Goal: Task Accomplishment & Management: Manage account settings

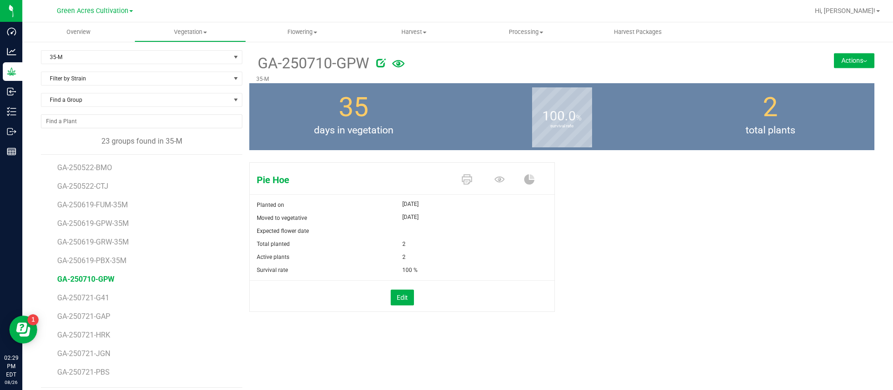
scroll to position [7, 0]
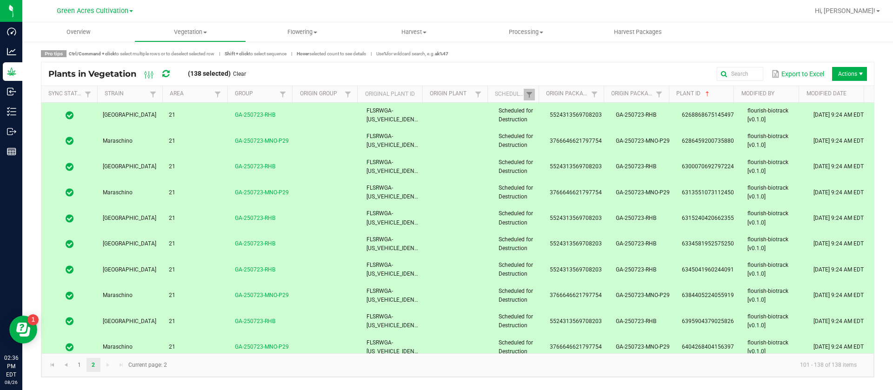
scroll to position [728, 0]
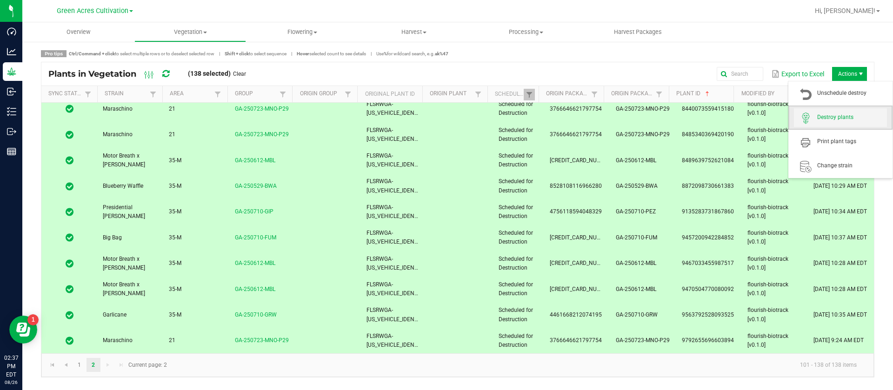
click at [837, 118] on span "Destroy plants" at bounding box center [853, 118] width 70 height 8
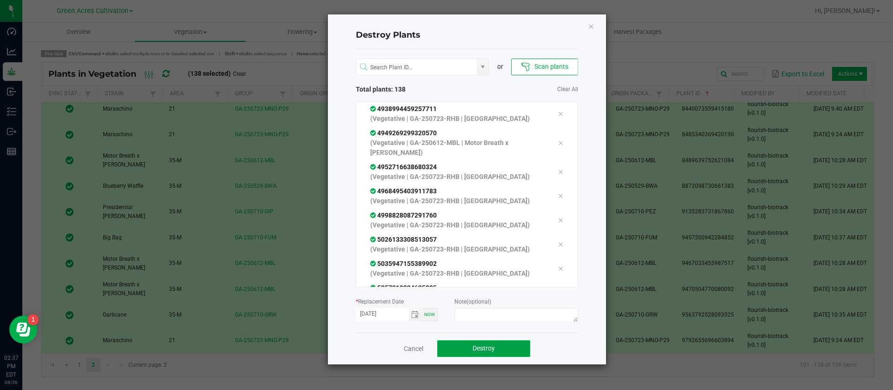
drag, startPoint x: 482, startPoint y: 340, endPoint x: 485, endPoint y: 349, distance: 9.9
click at [482, 341] on button "Destroy" at bounding box center [483, 349] width 93 height 17
click at [485, 349] on span "Destroy" at bounding box center [487, 348] width 22 height 7
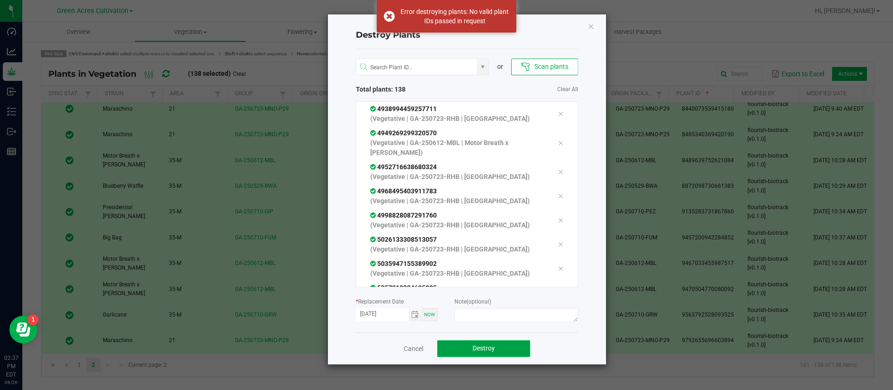
click at [486, 350] on span "Destroy" at bounding box center [484, 348] width 22 height 7
click at [486, 350] on span "Destroy" at bounding box center [487, 348] width 22 height 7
click at [593, 26] on icon "Close" at bounding box center [591, 25] width 7 height 11
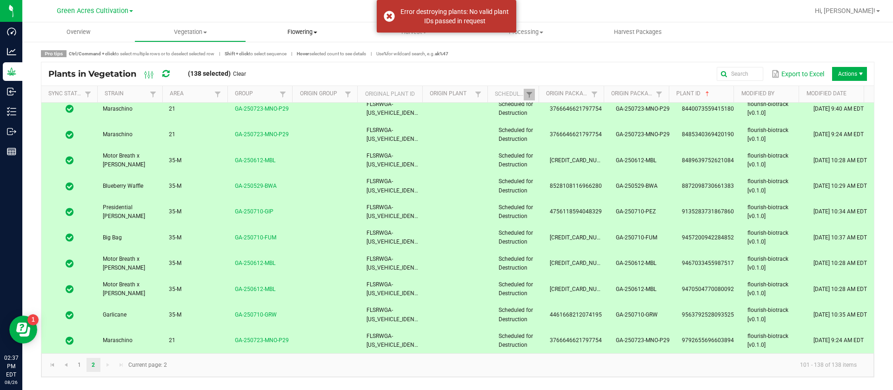
click at [268, 29] on span "Flowering" at bounding box center [302, 32] width 111 height 8
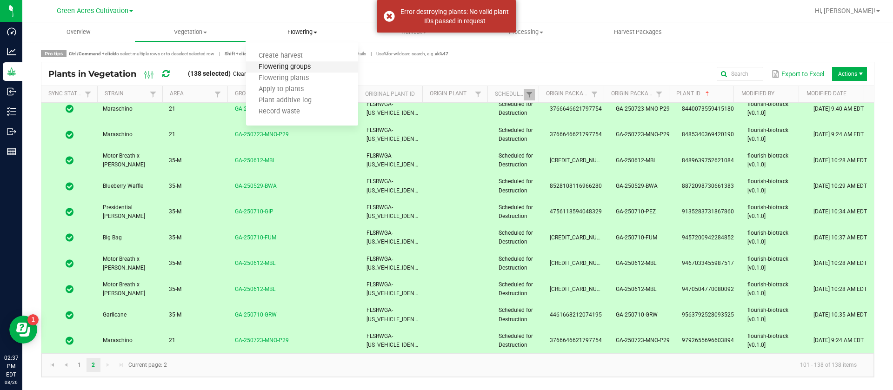
click at [304, 66] on span "Flowering groups" at bounding box center [284, 67] width 77 height 8
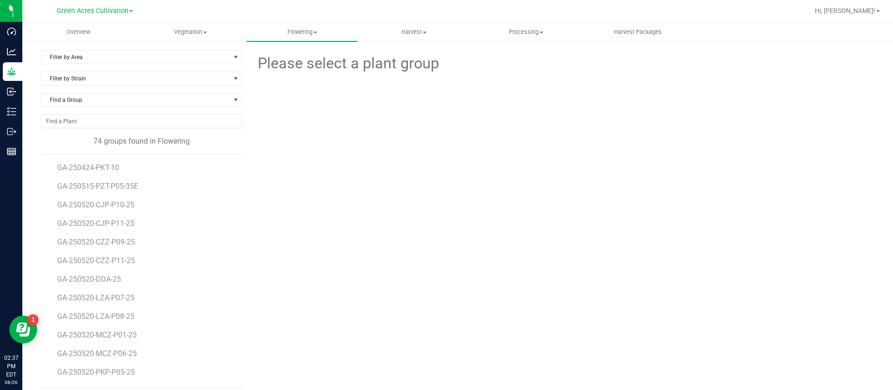
click at [88, 65] on div "Filter by Area Filter by Area All 01 02 05 06 09 10 14 18 22 25 26 29 30 33 33-…" at bounding box center [141, 60] width 201 height 21
click at [89, 57] on span "Filter by Area" at bounding box center [135, 57] width 189 height 13
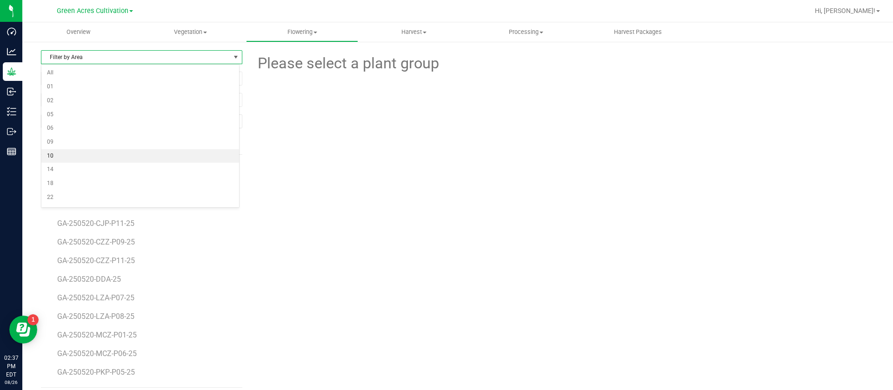
click at [81, 156] on li "10" at bounding box center [140, 156] width 198 height 14
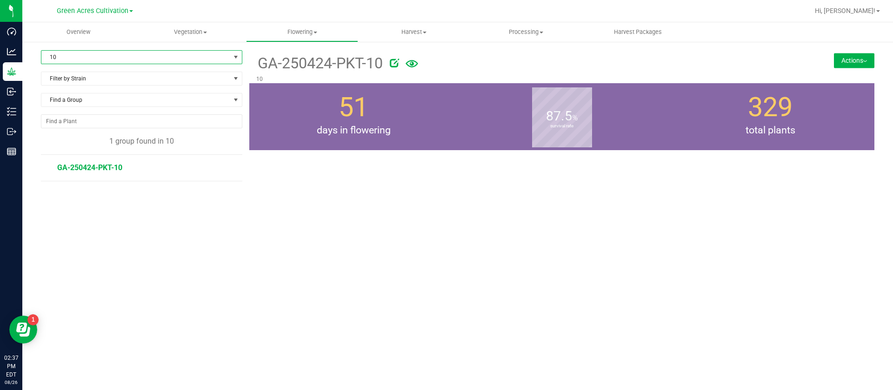
click at [77, 53] on span "10" at bounding box center [135, 57] width 189 height 13
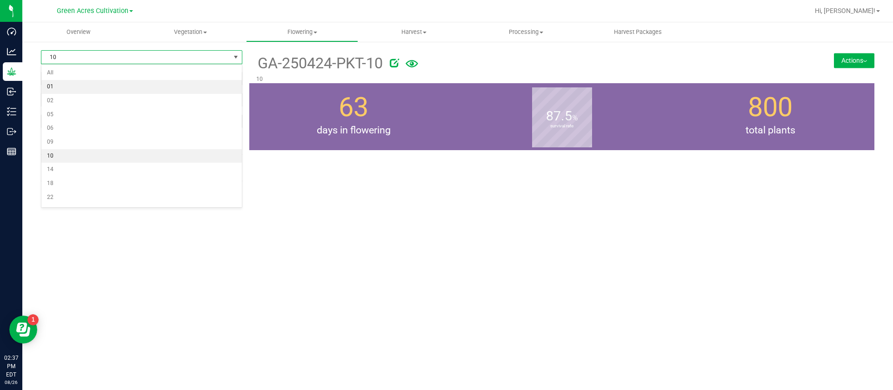
click at [70, 85] on li "01" at bounding box center [141, 87] width 201 height 14
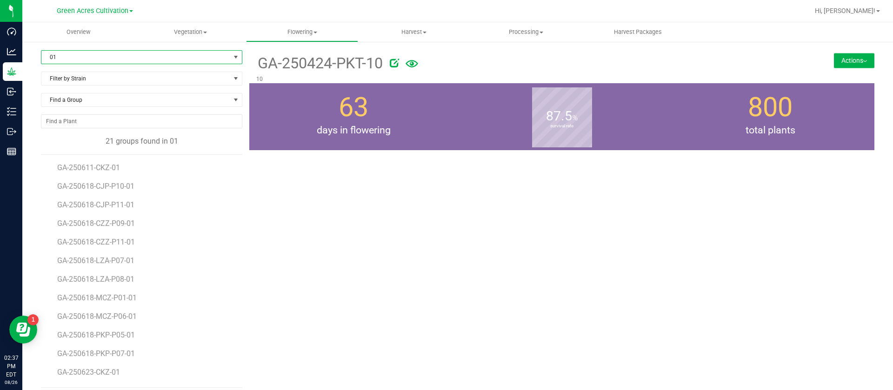
click at [366, 173] on div "GA-250424-PKT-10 10 Actions Move group Split group" at bounding box center [561, 219] width 625 height 338
click at [97, 168] on span "GA-250611-CKZ-01" at bounding box center [90, 167] width 66 height 9
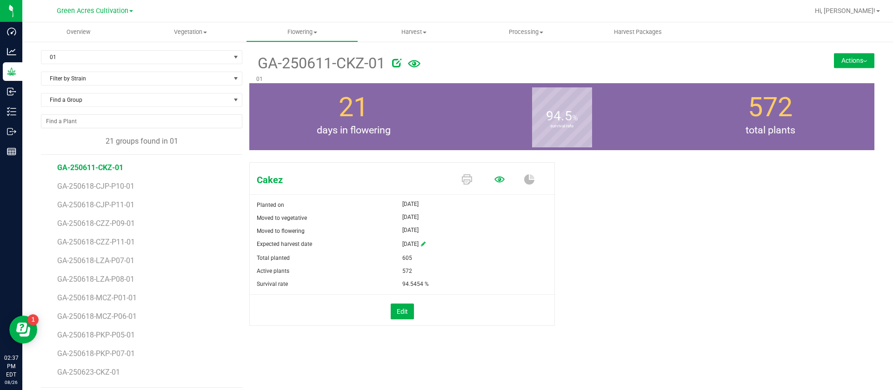
click at [495, 174] on icon at bounding box center [500, 179] width 10 height 10
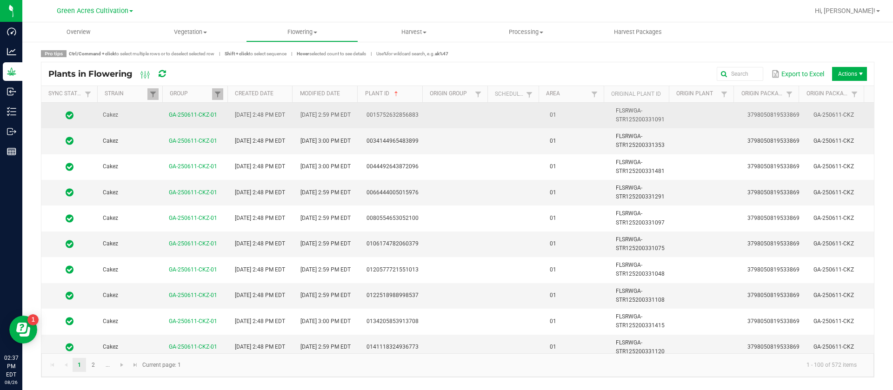
click at [493, 117] on td at bounding box center [518, 116] width 51 height 26
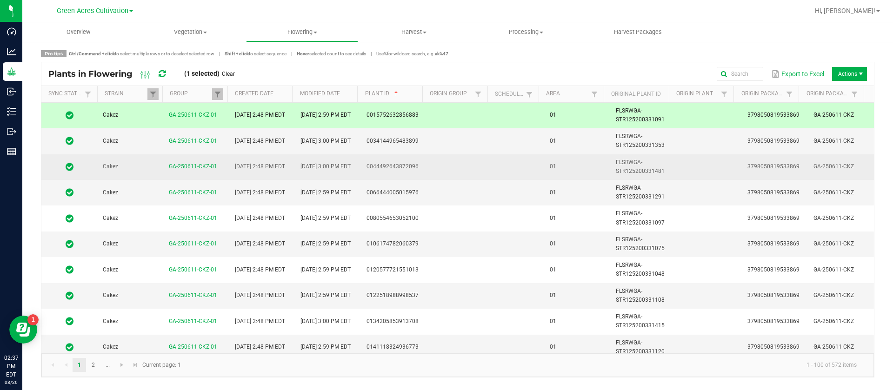
click at [484, 154] on td at bounding box center [460, 167] width 66 height 26
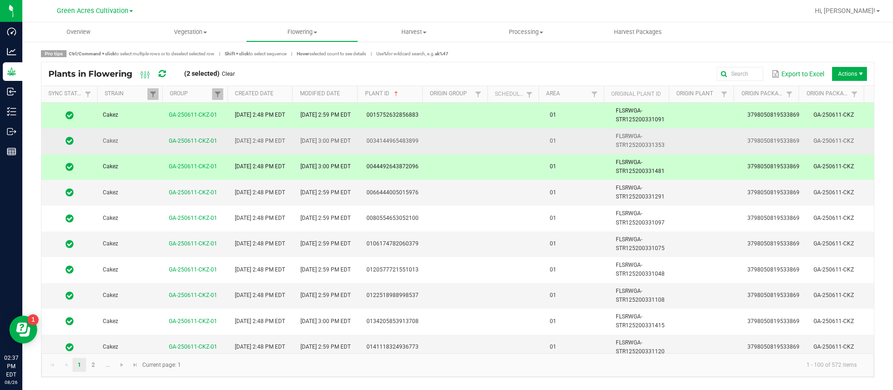
click at [505, 139] on td at bounding box center [518, 141] width 51 height 26
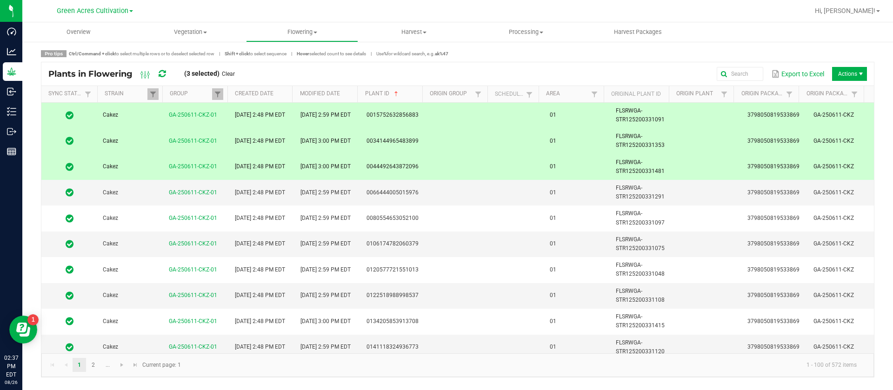
click at [499, 158] on td at bounding box center [518, 167] width 51 height 26
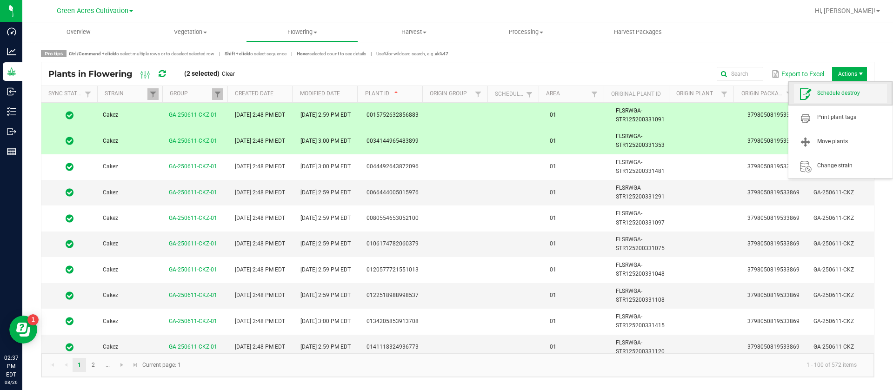
click at [837, 94] on span "Schedule destroy" at bounding box center [853, 93] width 70 height 8
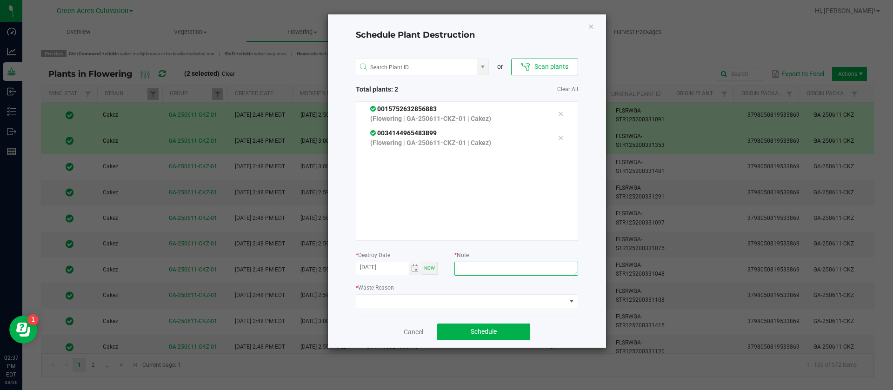
click at [527, 268] on textarea at bounding box center [516, 269] width 123 height 14
type textarea "waste"
drag, startPoint x: 390, startPoint y: 292, endPoint x: 385, endPoint y: 298, distance: 7.9
click at [389, 292] on label "* Waste Reason" at bounding box center [375, 288] width 38 height 8
click at [385, 298] on span at bounding box center [461, 301] width 210 height 13
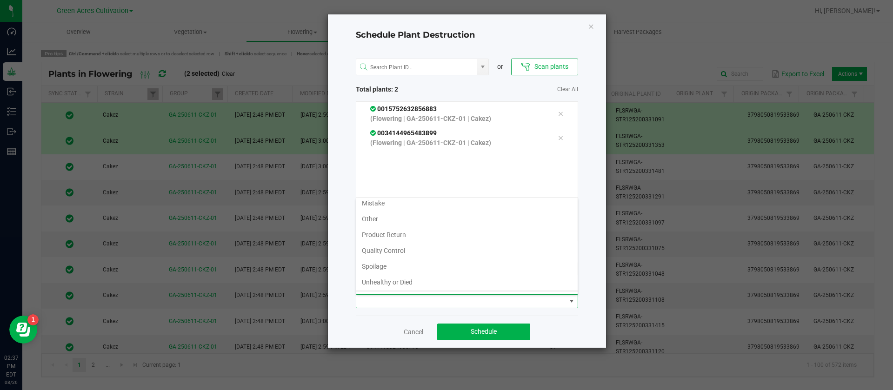
scroll to position [34, 0]
click at [383, 281] on li "Waste" at bounding box center [466, 284] width 221 height 16
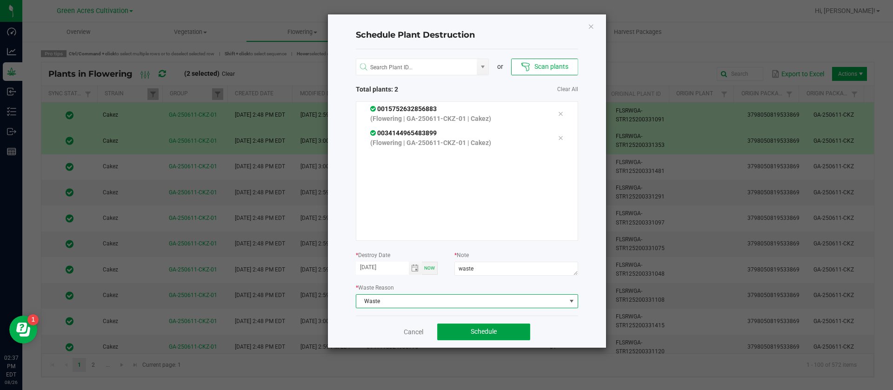
click at [477, 332] on span "Schedule" at bounding box center [484, 331] width 26 height 7
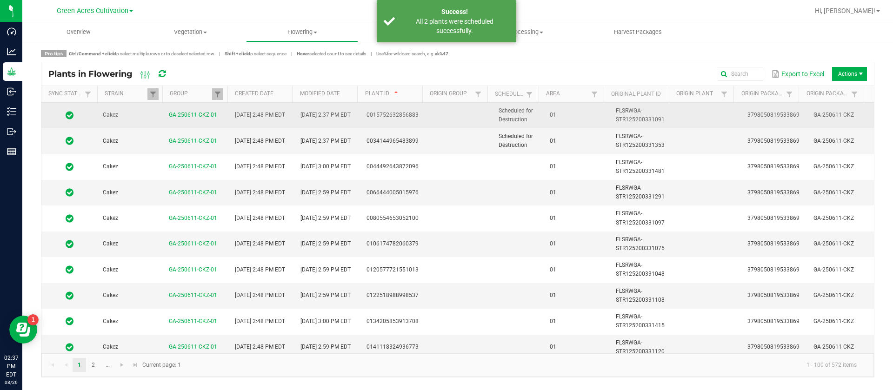
click at [524, 118] on td "Scheduled for Destruction" at bounding box center [518, 116] width 51 height 26
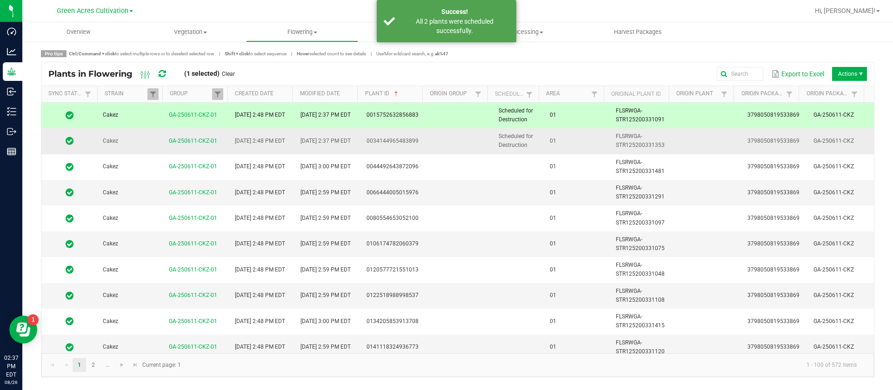
click at [518, 133] on span "Scheduled for Destruction" at bounding box center [516, 140] width 34 height 15
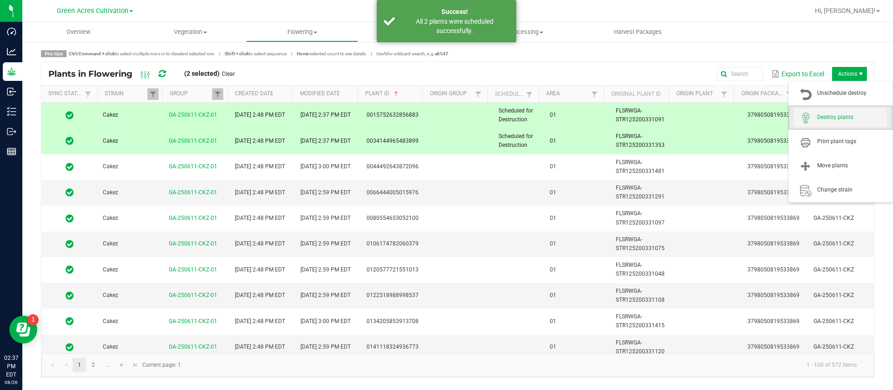
click at [858, 116] on span "Destroy plants" at bounding box center [853, 118] width 70 height 8
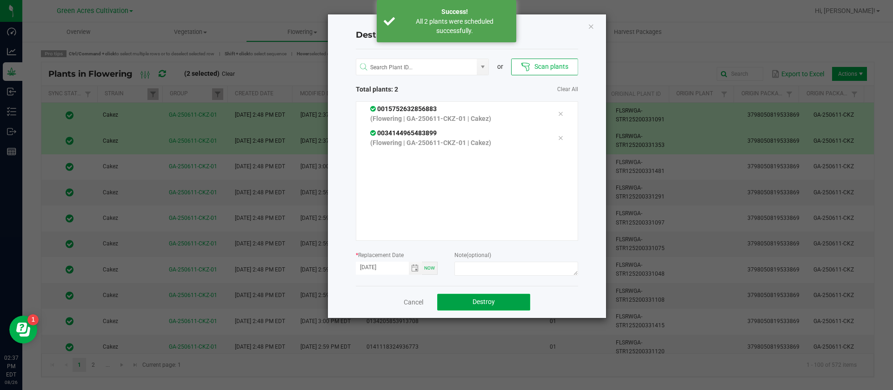
click at [498, 308] on button "Destroy" at bounding box center [483, 302] width 93 height 17
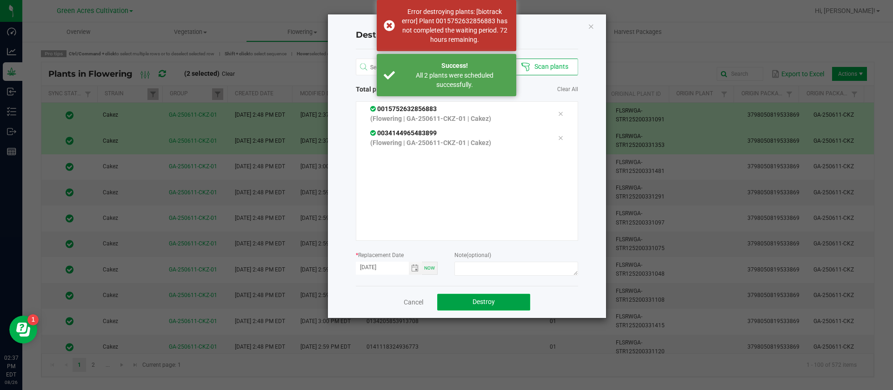
click at [501, 303] on button "Destroy" at bounding box center [483, 302] width 93 height 17
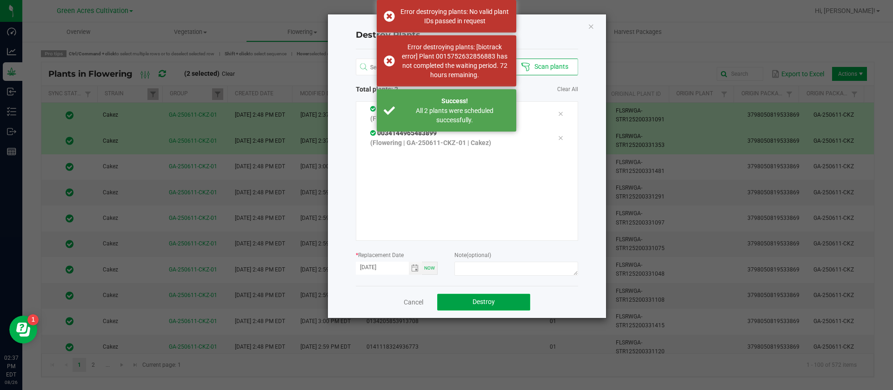
click at [502, 303] on button "Destroy" at bounding box center [483, 302] width 93 height 17
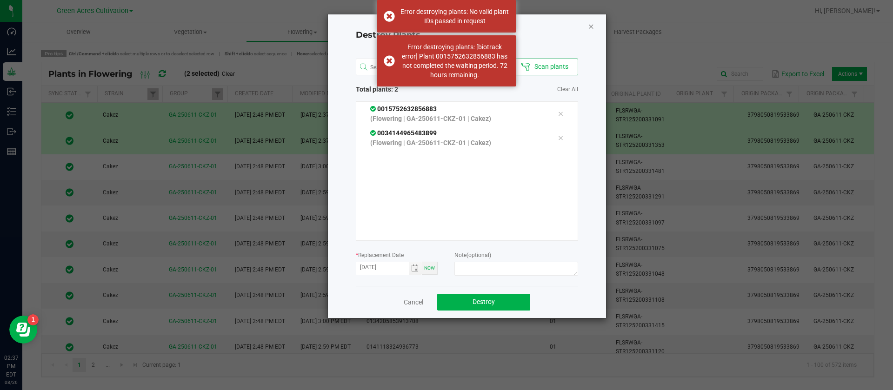
click at [590, 27] on icon "Close" at bounding box center [591, 25] width 7 height 11
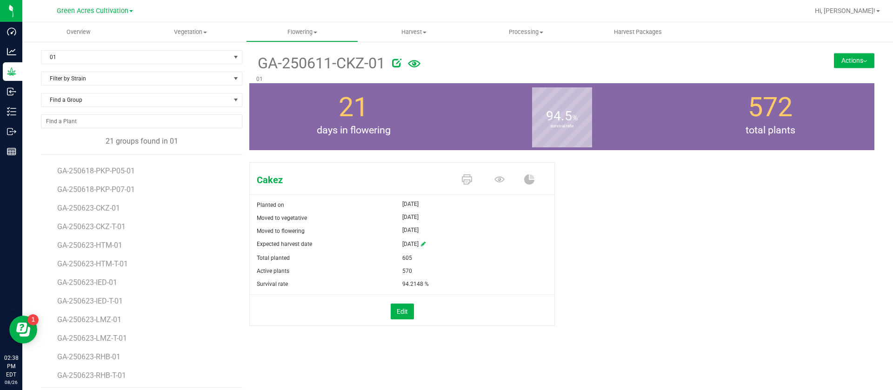
scroll to position [166, 0]
click at [107, 246] on span "GA-250623-HTM-01" at bounding box center [91, 244] width 68 height 9
click at [495, 180] on icon at bounding box center [500, 179] width 10 height 10
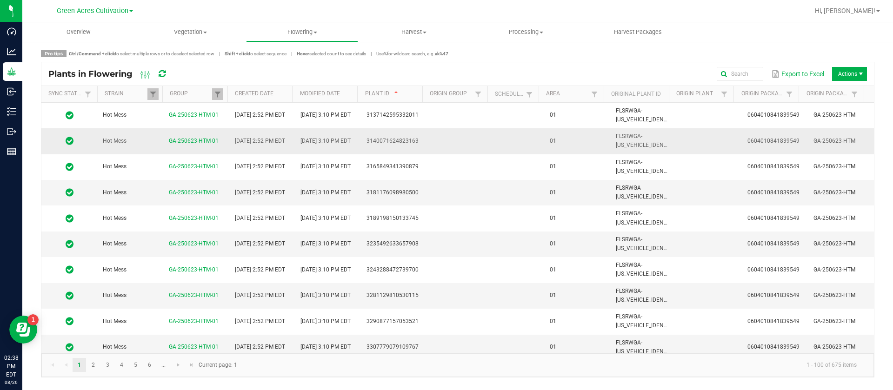
drag, startPoint x: 546, startPoint y: 127, endPoint x: 534, endPoint y: 135, distance: 15.1
click at [546, 126] on td "01" at bounding box center [577, 116] width 66 height 26
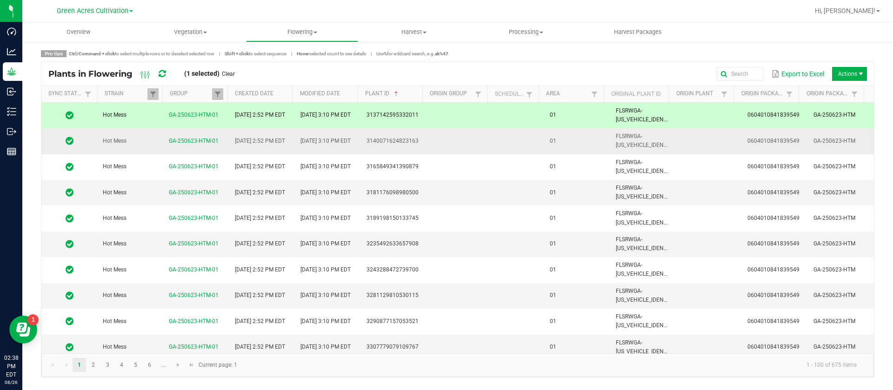
click at [525, 143] on td at bounding box center [518, 141] width 51 height 26
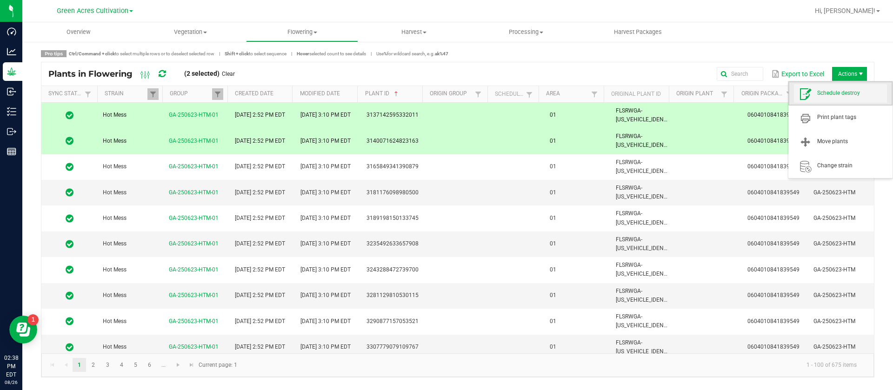
click at [845, 96] on span "Schedule destroy" at bounding box center [853, 93] width 70 height 8
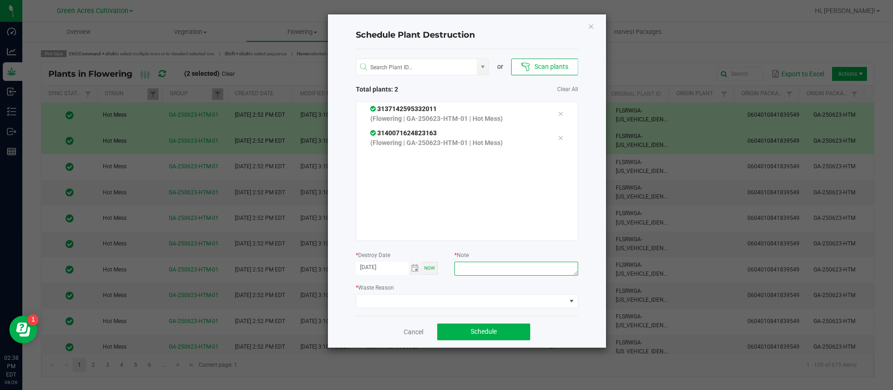
click at [503, 271] on textarea at bounding box center [516, 269] width 123 height 14
type textarea "waste"
click at [357, 302] on span at bounding box center [461, 301] width 210 height 13
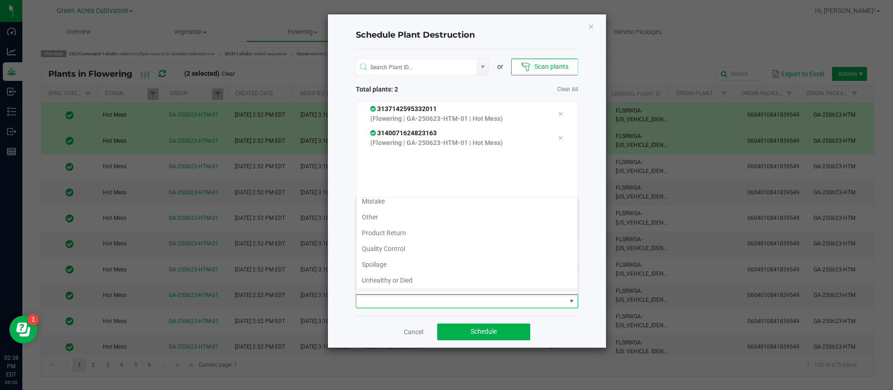
scroll to position [34, 0]
click at [395, 287] on li "Waste" at bounding box center [466, 284] width 221 height 16
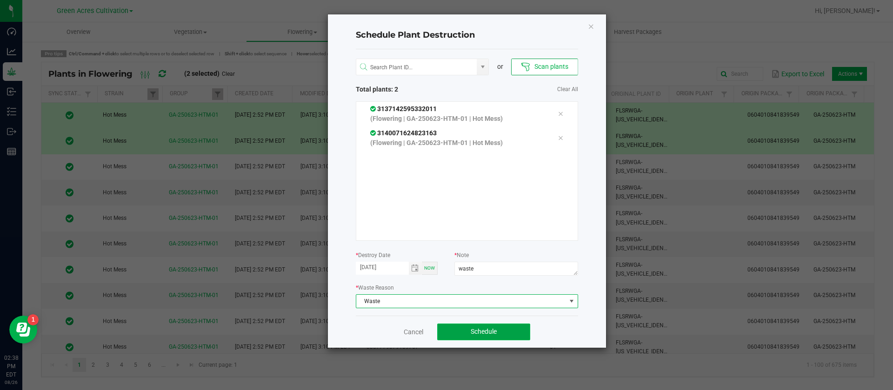
click at [491, 326] on button "Schedule" at bounding box center [483, 332] width 93 height 17
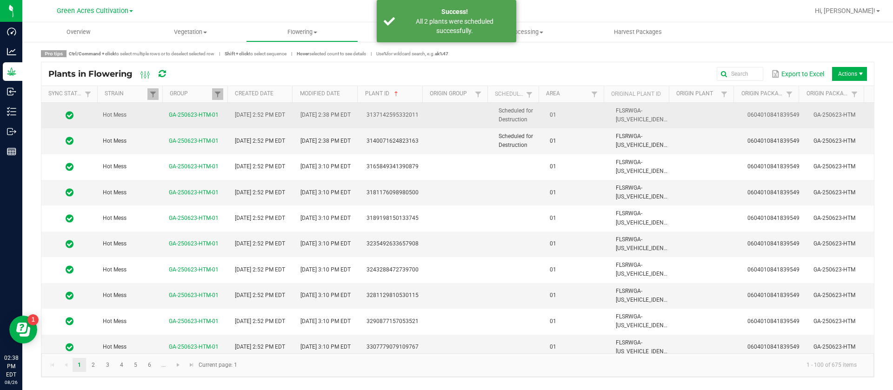
click at [546, 119] on td "01" at bounding box center [577, 116] width 66 height 26
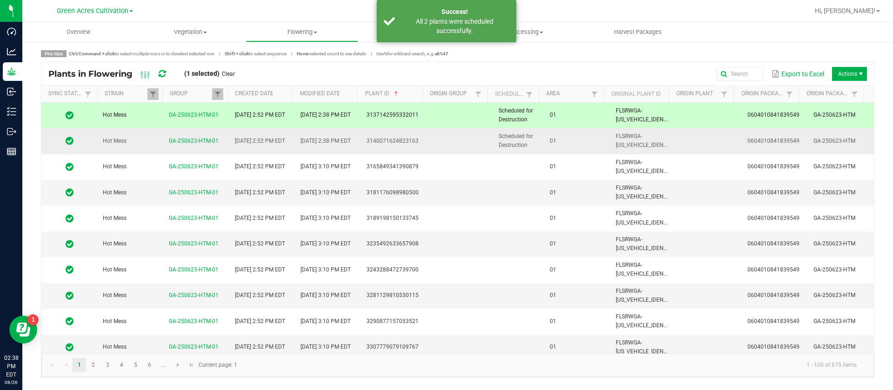
click at [544, 141] on td "01" at bounding box center [577, 141] width 66 height 26
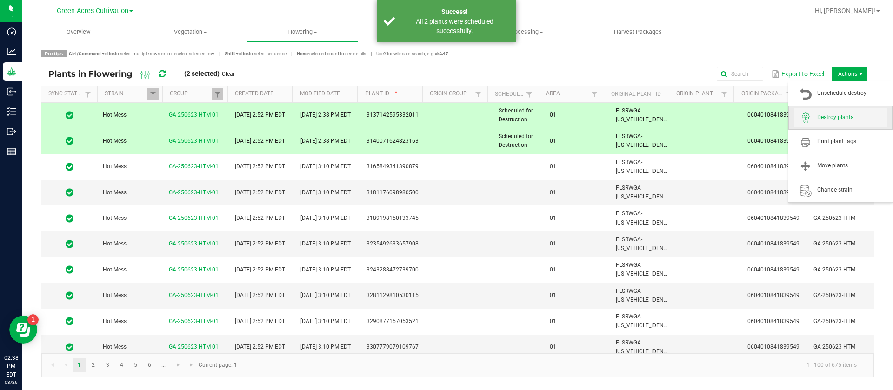
click at [838, 118] on span "Destroy plants" at bounding box center [853, 118] width 70 height 8
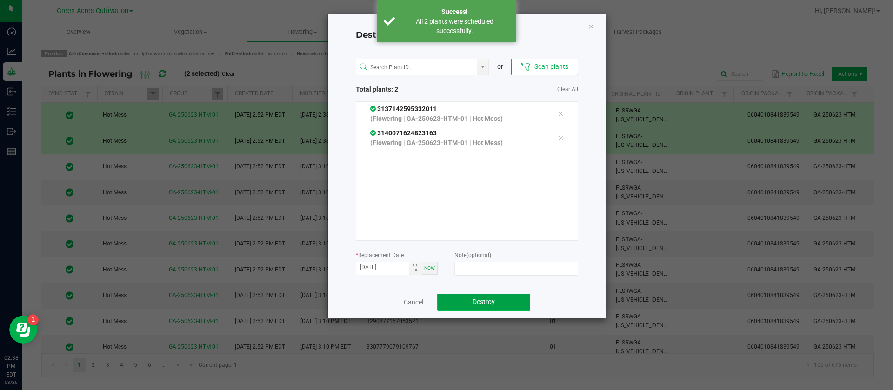
click at [494, 306] on span "Destroy" at bounding box center [484, 301] width 22 height 7
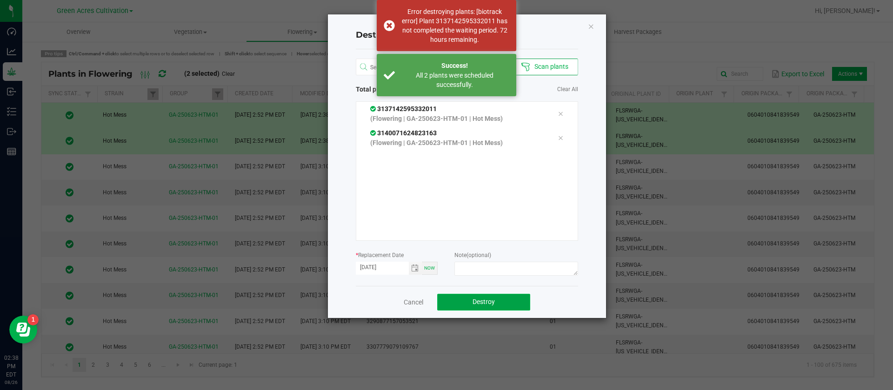
click at [491, 305] on span "Destroy" at bounding box center [484, 301] width 22 height 7
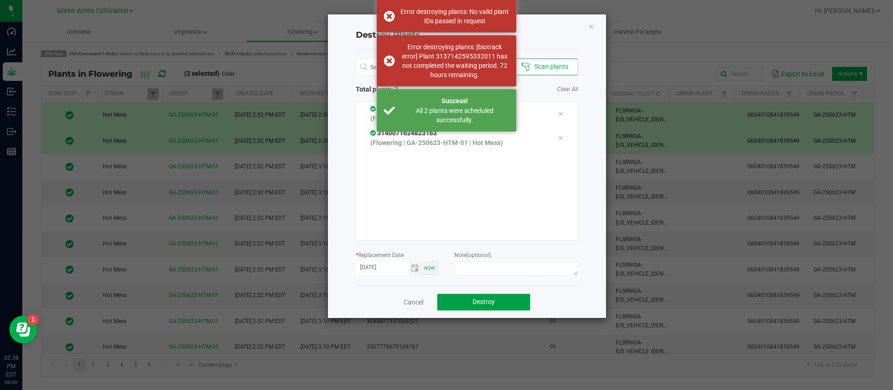
click at [491, 304] on span "Destroy" at bounding box center [484, 301] width 22 height 7
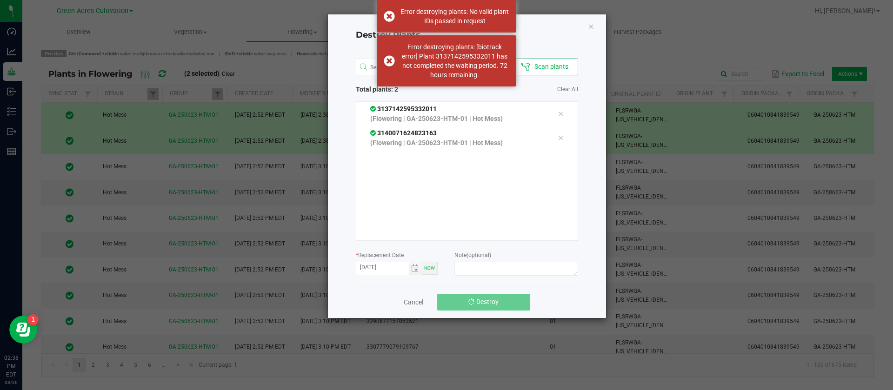
click at [491, 304] on span "Destroy" at bounding box center [487, 301] width 22 height 7
click at [591, 28] on icon "Close" at bounding box center [591, 25] width 7 height 11
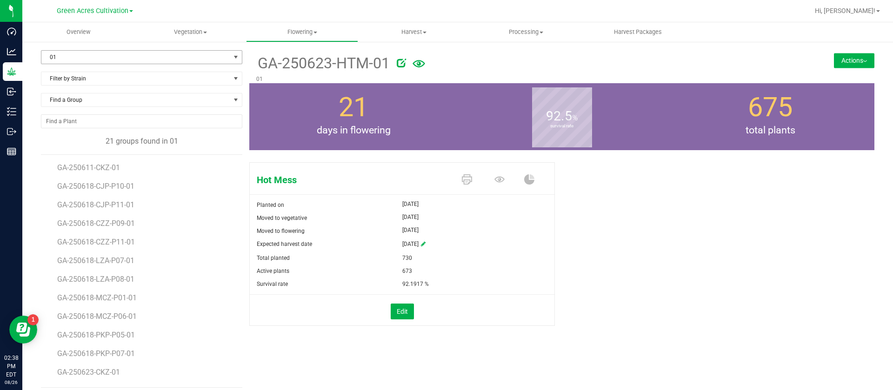
click at [62, 57] on span "01" at bounding box center [135, 57] width 189 height 13
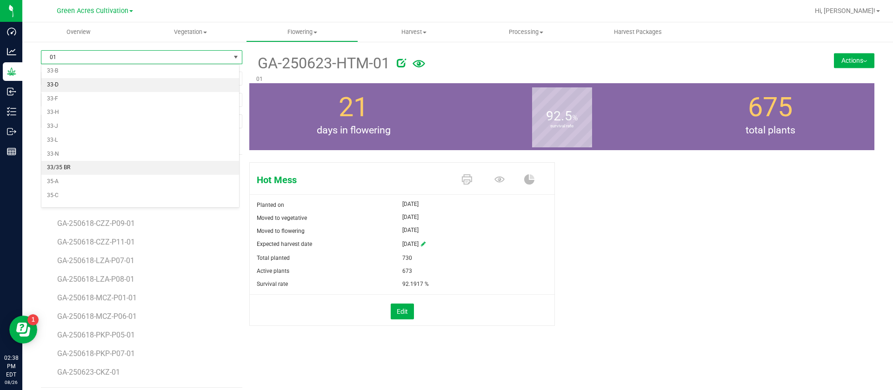
scroll to position [140, 0]
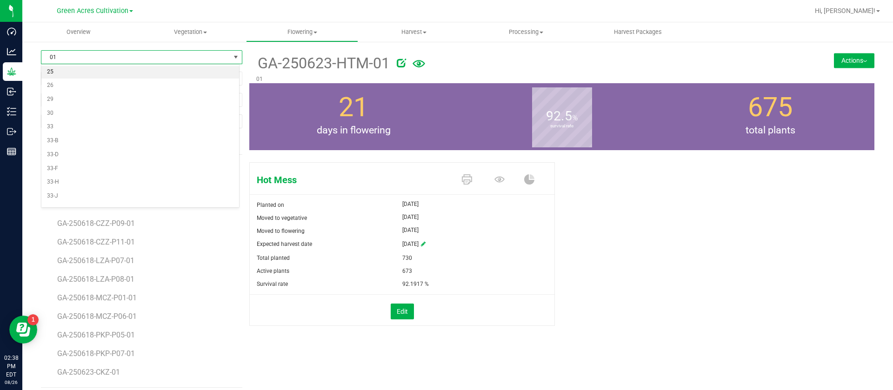
click at [64, 76] on li "25" at bounding box center [140, 72] width 198 height 14
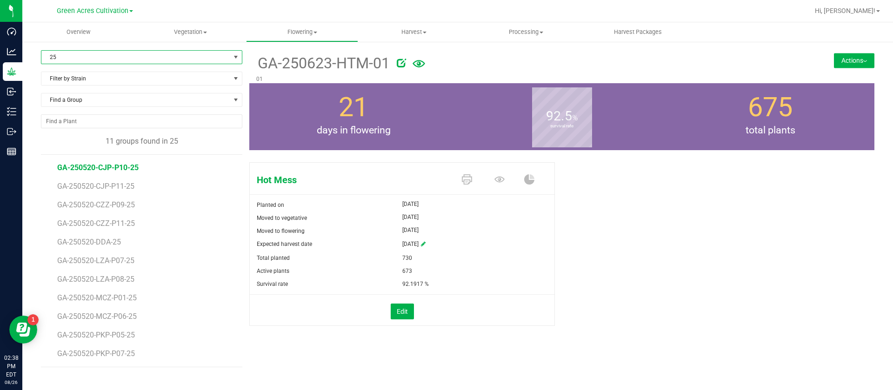
click at [116, 165] on span "GA-250520-CJP-P10-25" at bounding box center [97, 167] width 81 height 9
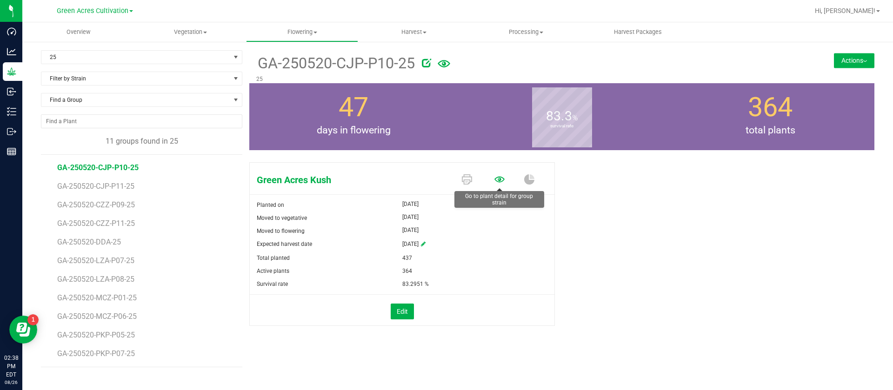
click at [499, 178] on icon at bounding box center [500, 179] width 10 height 6
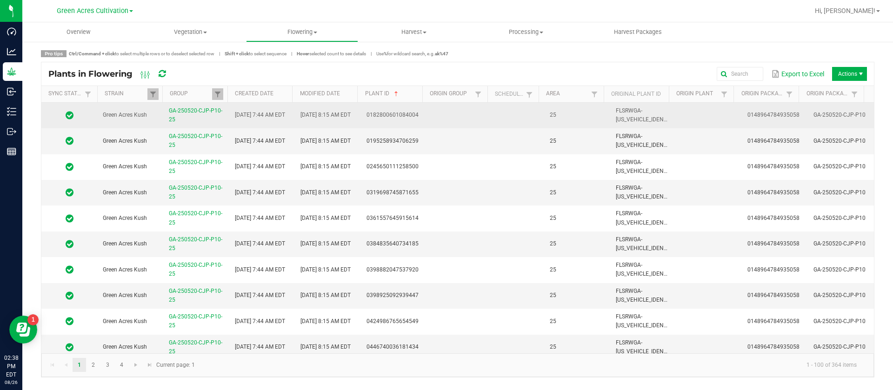
click at [536, 118] on td at bounding box center [518, 116] width 51 height 26
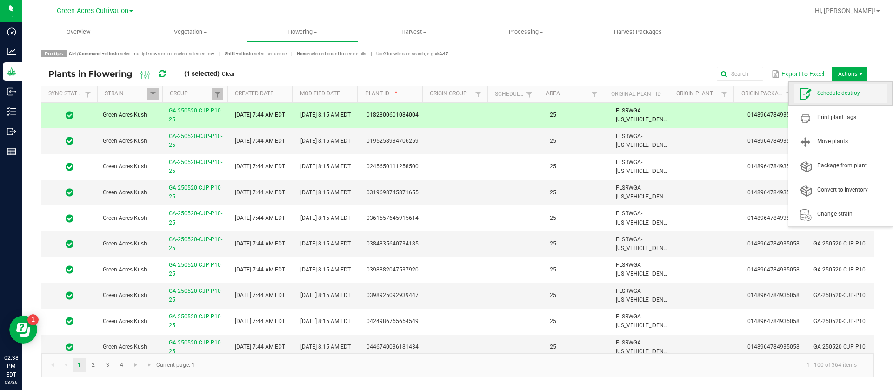
click at [846, 99] on span "Schedule destroy" at bounding box center [840, 93] width 93 height 19
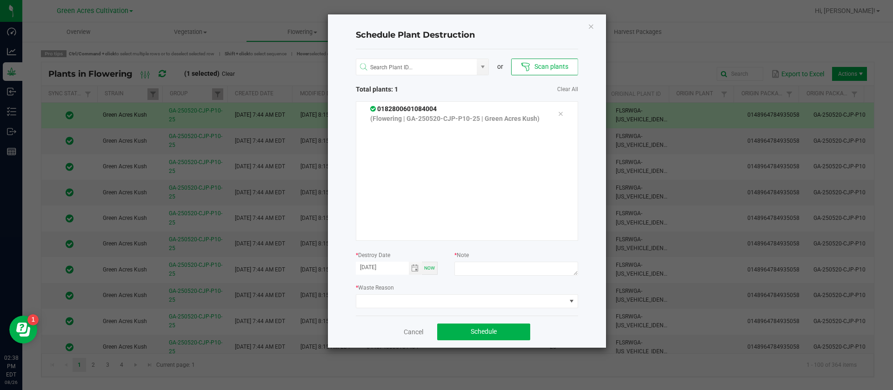
click at [494, 283] on div "* Waste Reason" at bounding box center [467, 296] width 222 height 26
click at [491, 265] on textarea at bounding box center [516, 269] width 123 height 14
type textarea "waste"
click at [454, 302] on span at bounding box center [461, 301] width 210 height 13
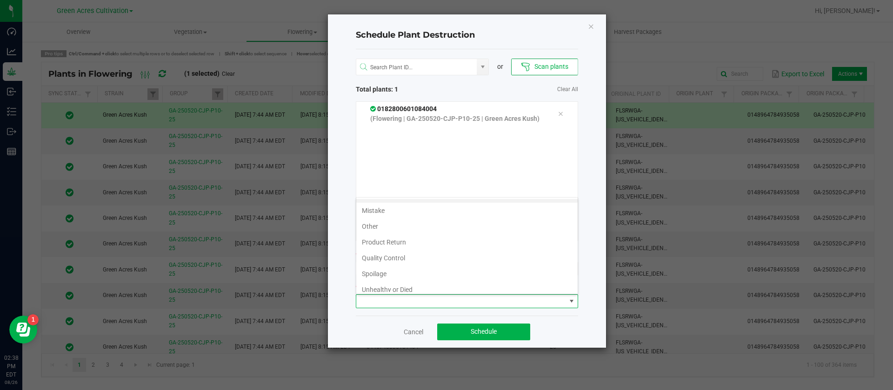
scroll to position [34, 0]
click at [396, 287] on li "Waste" at bounding box center [466, 284] width 221 height 16
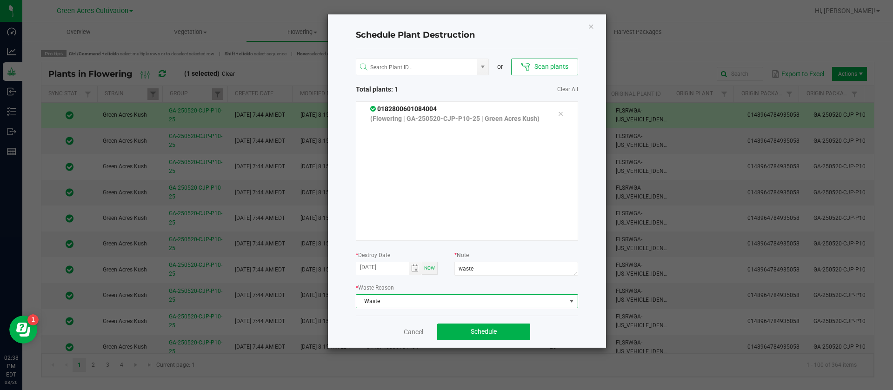
click at [475, 321] on div "Cancel Schedule" at bounding box center [467, 332] width 222 height 32
click at [482, 335] on span "Schedule" at bounding box center [484, 331] width 26 height 7
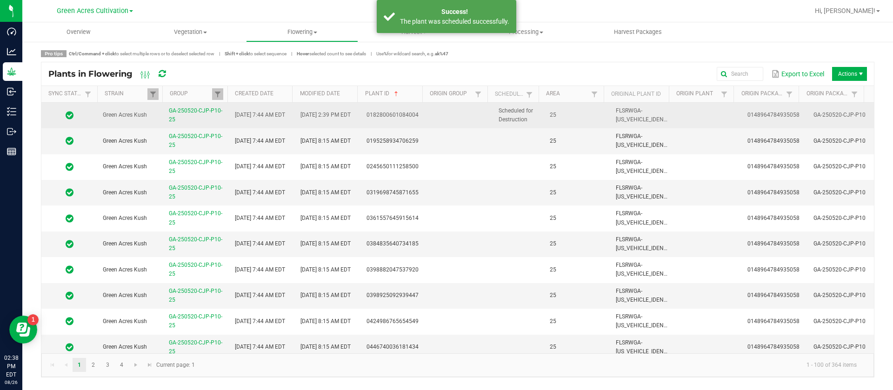
click at [532, 113] on td "Scheduled for Destruction" at bounding box center [518, 116] width 51 height 26
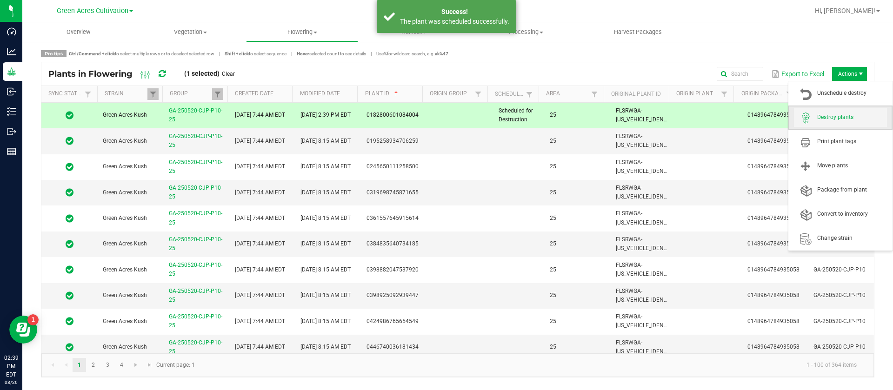
click at [833, 113] on span "Destroy plants" at bounding box center [840, 117] width 93 height 19
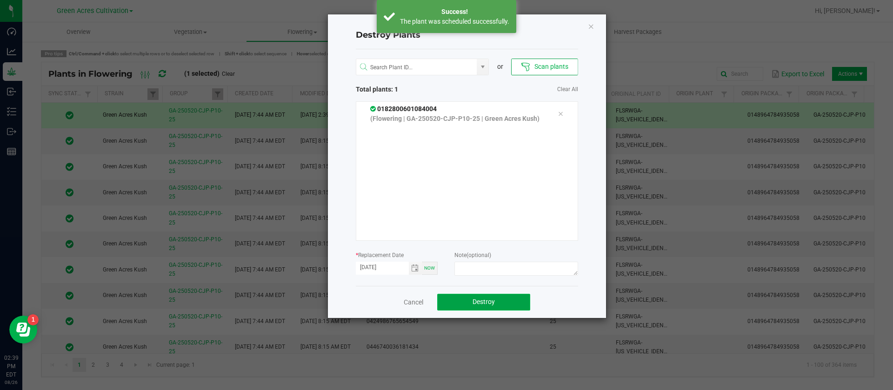
click at [514, 306] on button "Destroy" at bounding box center [483, 302] width 93 height 17
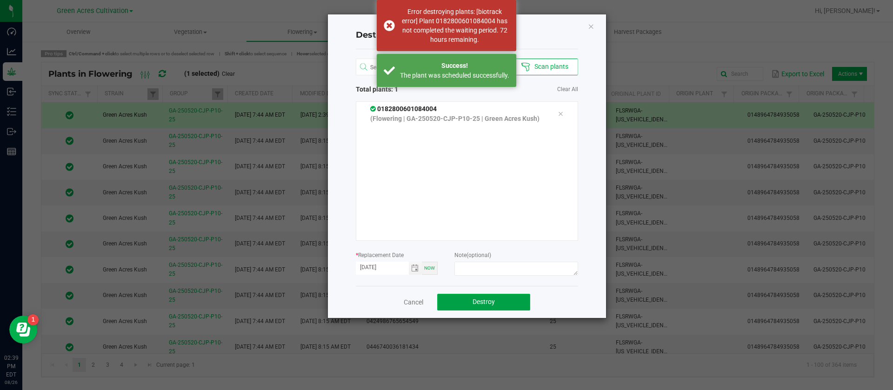
click at [503, 306] on button "Destroy" at bounding box center [483, 302] width 93 height 17
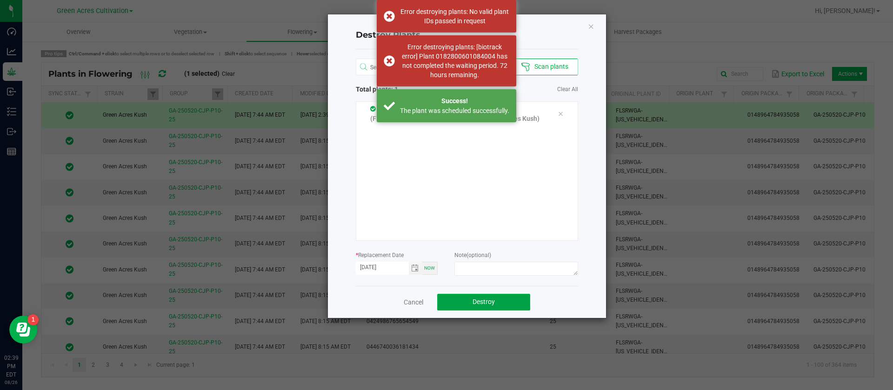
click at [503, 306] on button "Destroy" at bounding box center [483, 302] width 93 height 17
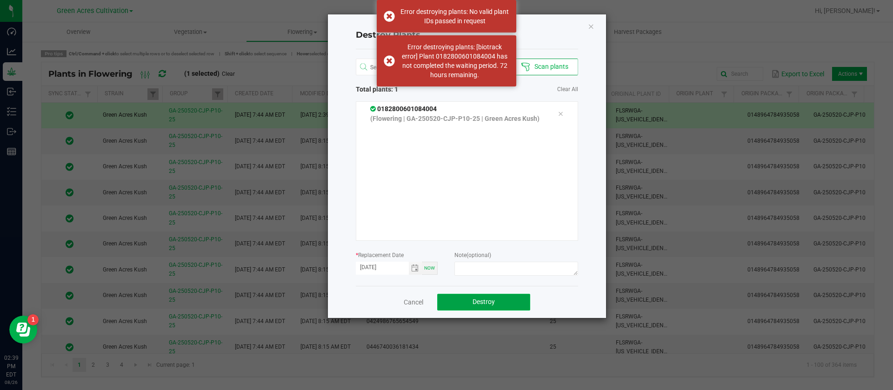
click at [508, 303] on button "Destroy" at bounding box center [483, 302] width 93 height 17
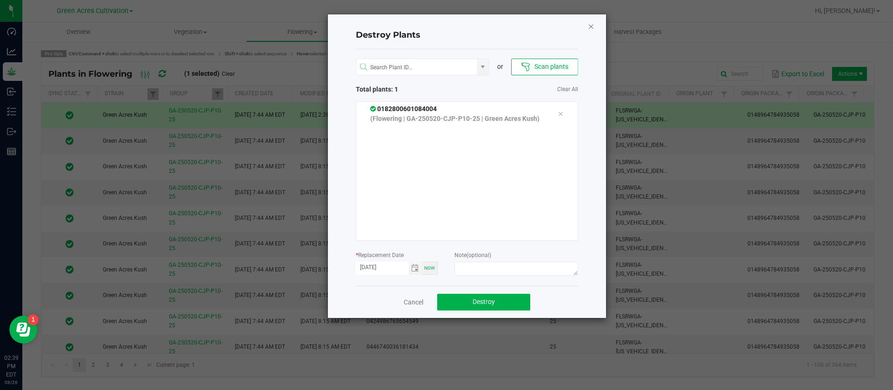
click at [590, 31] on div "Destroy Plants or Scan plants Total plants: 1 Clear All 0182800601084004 (Flowe…" at bounding box center [467, 166] width 278 height 304
click at [590, 27] on icon "Close" at bounding box center [591, 25] width 7 height 11
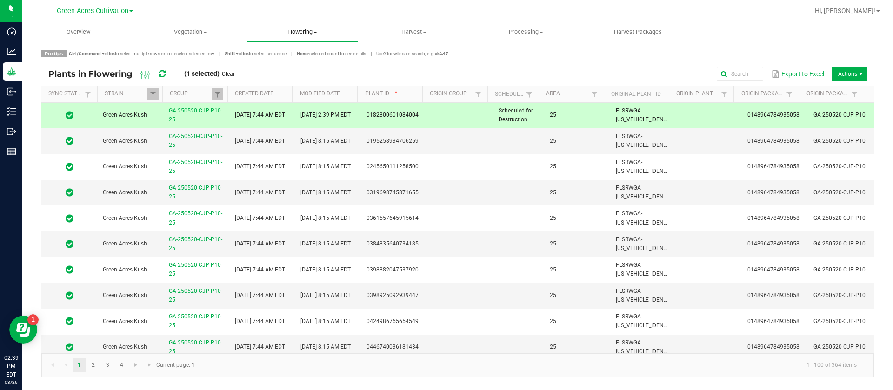
click at [294, 30] on span "Flowering" at bounding box center [302, 32] width 111 height 8
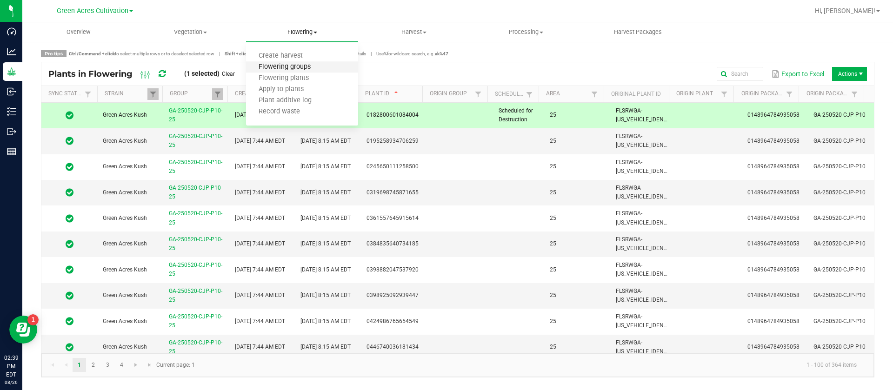
click at [304, 67] on span "Flowering groups" at bounding box center [284, 67] width 77 height 8
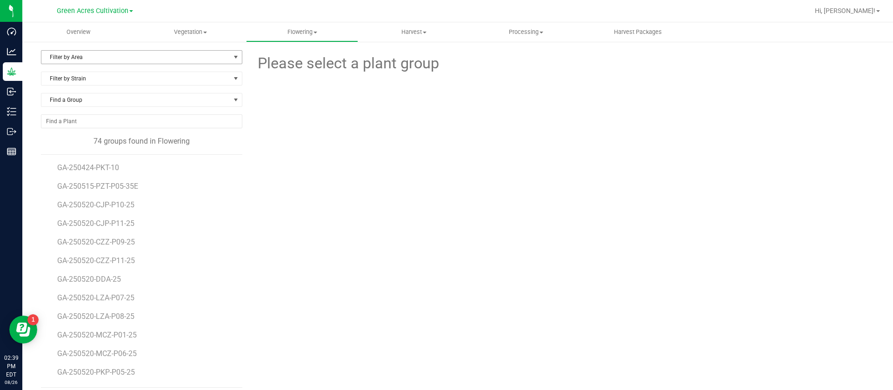
click at [129, 55] on span "Filter by Area" at bounding box center [135, 57] width 189 height 13
click at [79, 141] on li "25" at bounding box center [140, 142] width 198 height 14
click at [125, 169] on span "GA-250520-CJP-P10-25" at bounding box center [97, 167] width 81 height 9
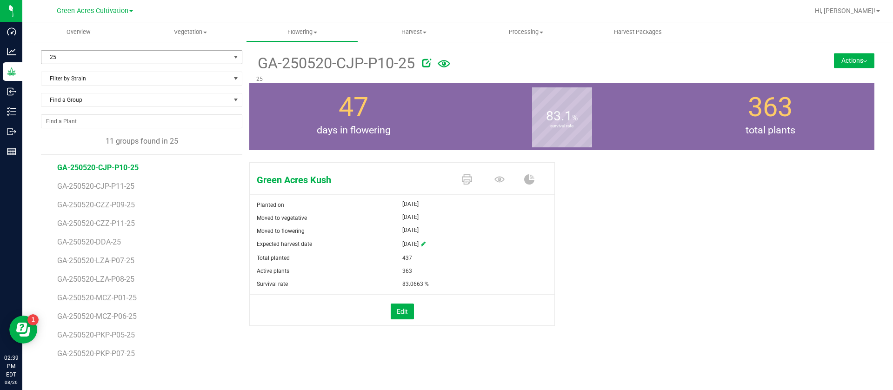
click at [87, 58] on span "25" at bounding box center [135, 57] width 189 height 13
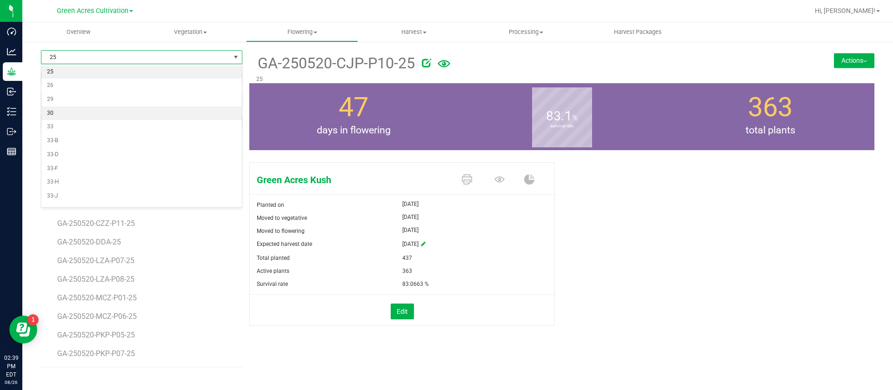
click at [58, 112] on li "30" at bounding box center [141, 114] width 201 height 14
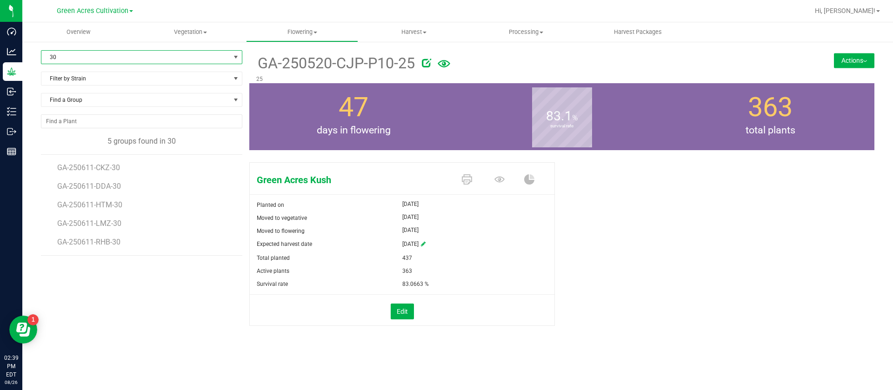
click at [82, 58] on span "30" at bounding box center [135, 57] width 189 height 13
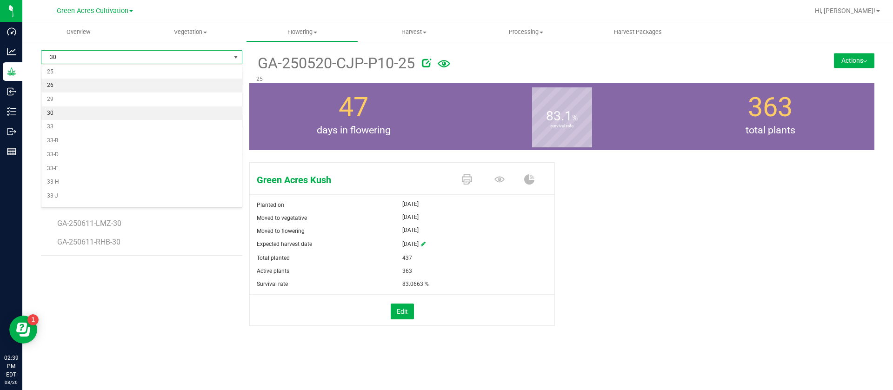
click at [59, 87] on li "26" at bounding box center [141, 86] width 201 height 14
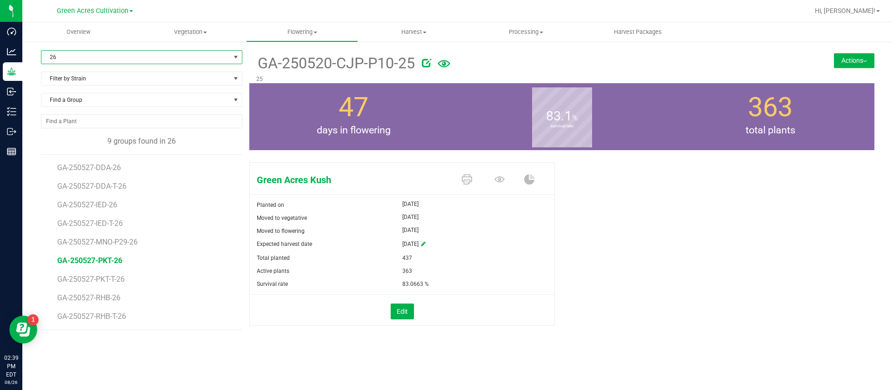
click at [104, 261] on span "GA-250527-PKT-26" at bounding box center [89, 260] width 65 height 9
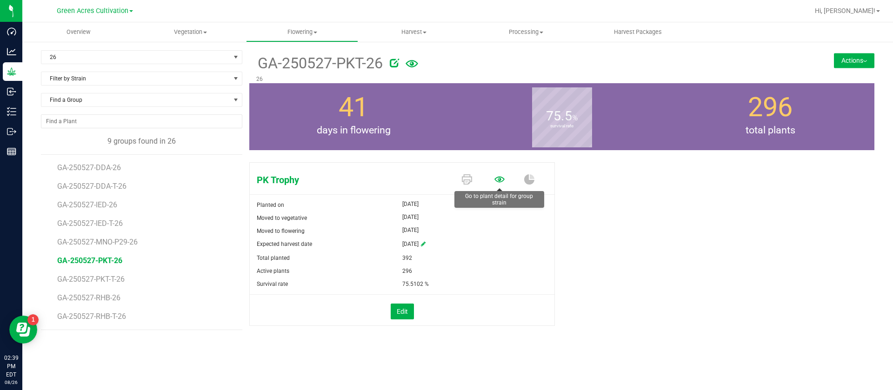
click at [500, 181] on icon at bounding box center [500, 179] width 10 height 6
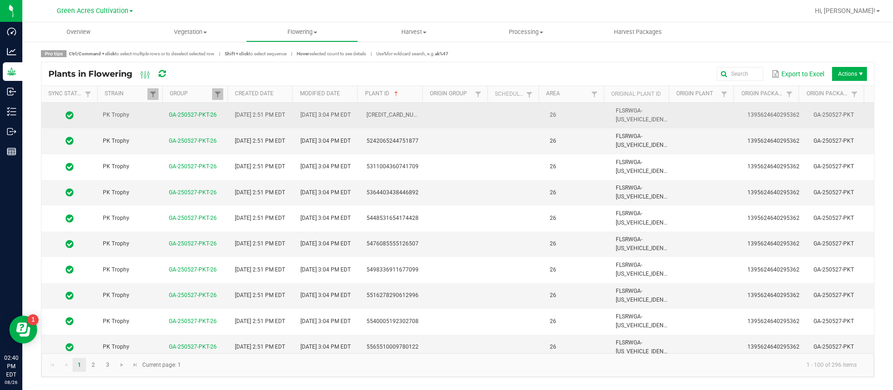
click at [550, 118] on span "26" at bounding box center [553, 115] width 7 height 7
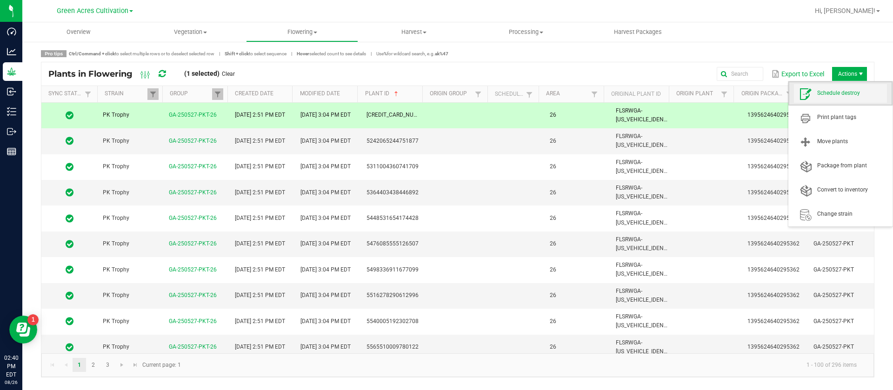
click at [846, 92] on span "Schedule destroy" at bounding box center [853, 93] width 70 height 8
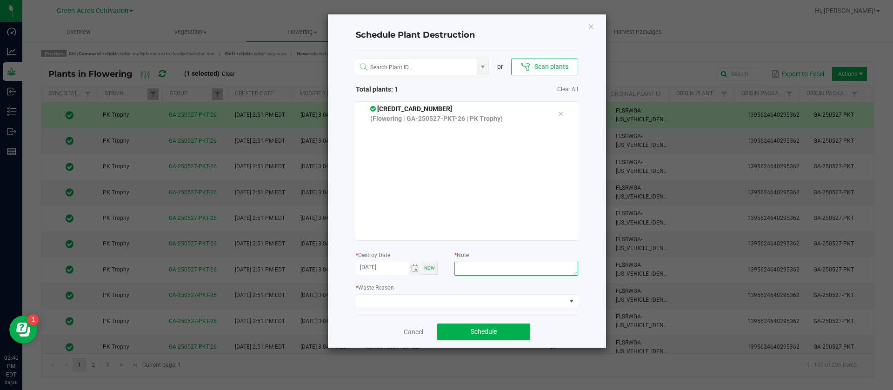
click at [504, 273] on textarea at bounding box center [516, 269] width 123 height 14
type textarea "waste"
click at [382, 297] on span at bounding box center [461, 301] width 210 height 13
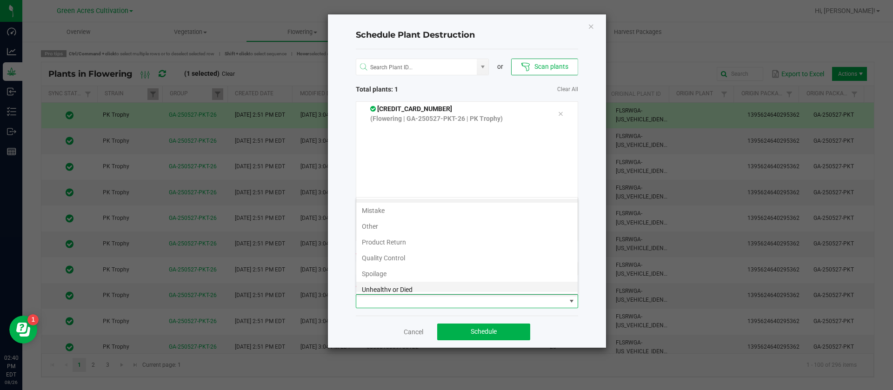
scroll to position [34, 0]
click at [382, 285] on li "Waste" at bounding box center [466, 284] width 221 height 16
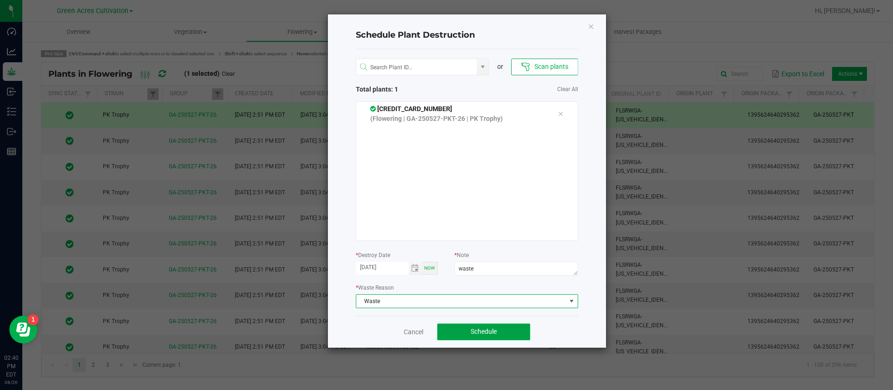
click at [476, 327] on button "Schedule" at bounding box center [483, 332] width 93 height 17
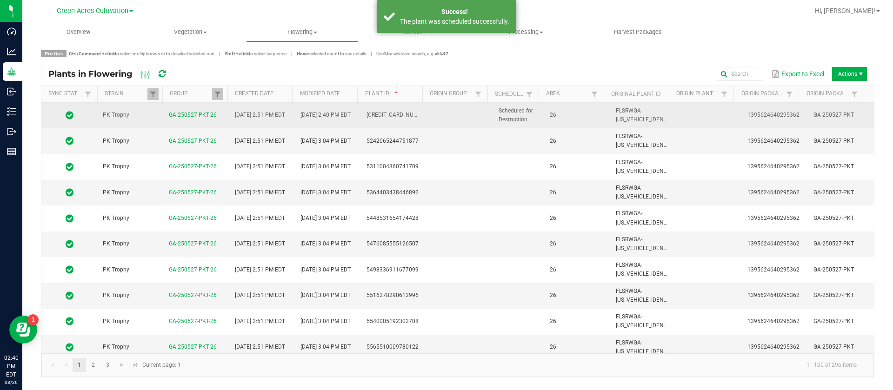
click at [484, 108] on td at bounding box center [460, 116] width 66 height 26
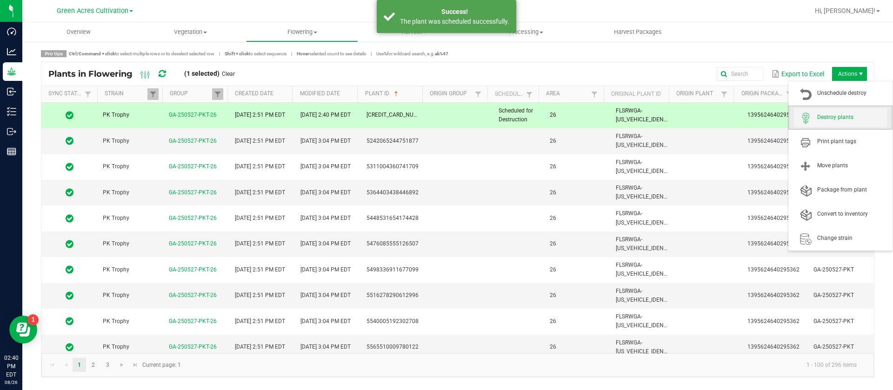
click at [835, 114] on span "Destroy plants" at bounding box center [853, 118] width 70 height 8
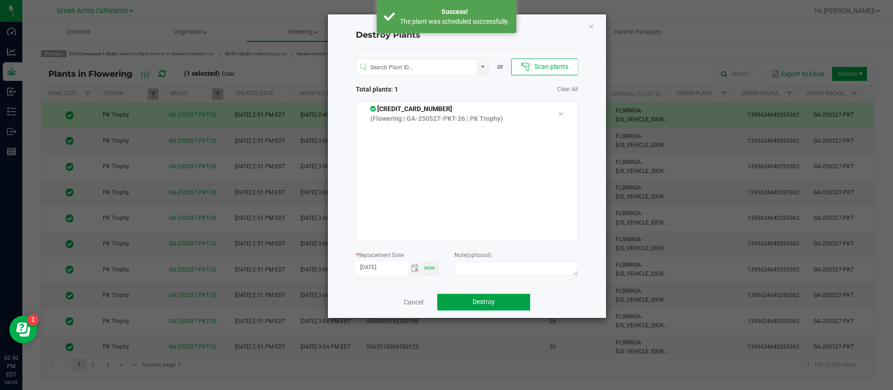
click at [500, 304] on button "Destroy" at bounding box center [483, 302] width 93 height 17
click at [500, 303] on button "Destroy" at bounding box center [483, 302] width 93 height 17
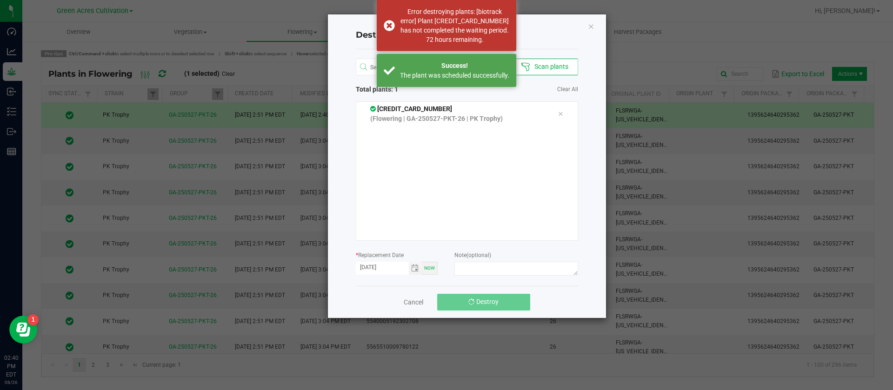
click at [500, 303] on button "Destroy" at bounding box center [483, 302] width 93 height 17
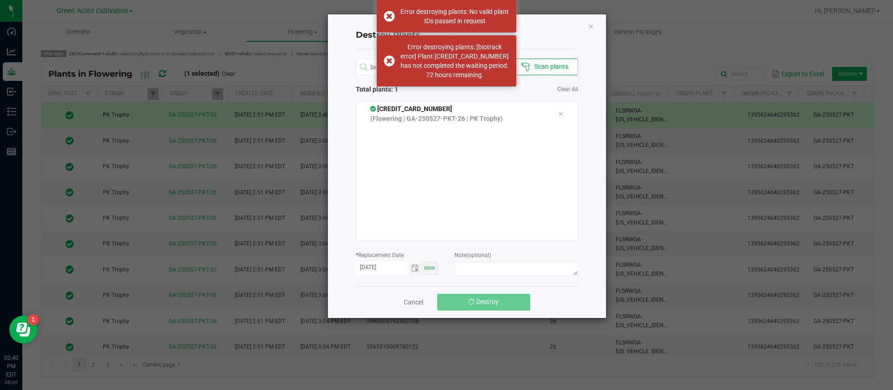
drag, startPoint x: 591, startPoint y: 22, endPoint x: 530, endPoint y: 17, distance: 61.6
click at [591, 22] on icon "Close" at bounding box center [591, 25] width 7 height 11
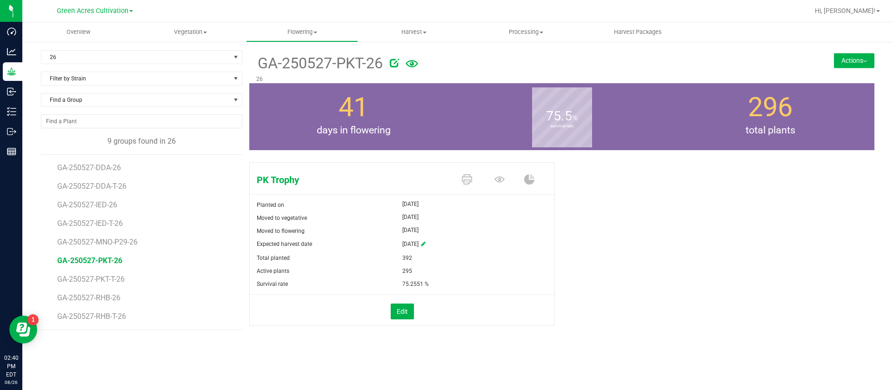
click at [330, 125] on span "days in flowering" at bounding box center [353, 130] width 208 height 15
click at [111, 207] on span "GA-250527-IED-26" at bounding box center [88, 205] width 63 height 9
click at [499, 177] on icon at bounding box center [500, 179] width 10 height 10
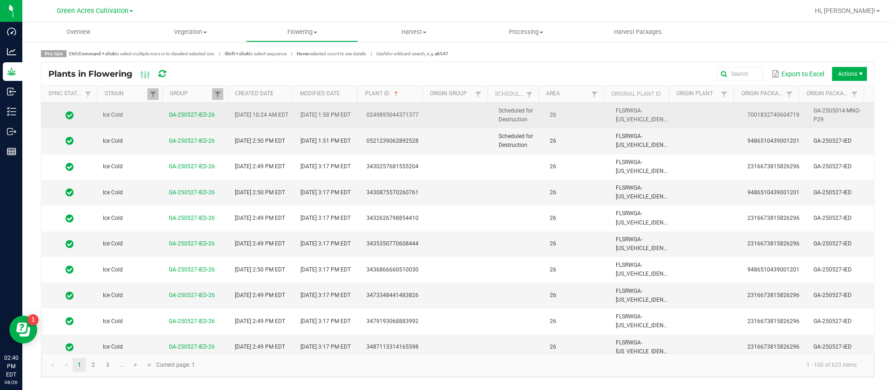
click at [530, 112] on td "Scheduled for Destruction" at bounding box center [518, 116] width 51 height 26
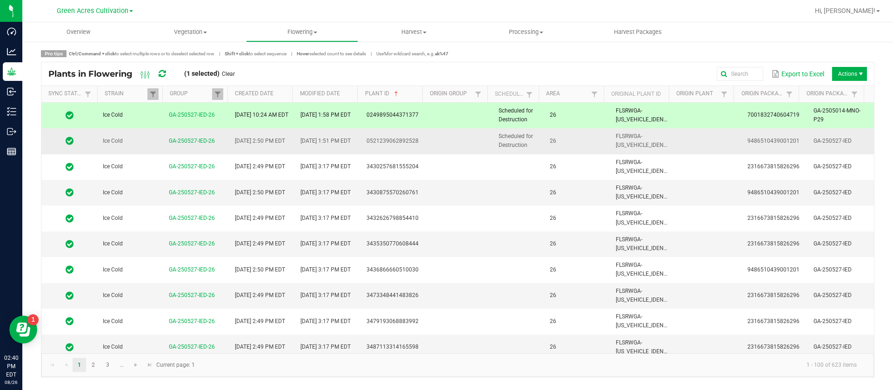
click at [530, 141] on td "Scheduled for Destruction" at bounding box center [518, 141] width 51 height 26
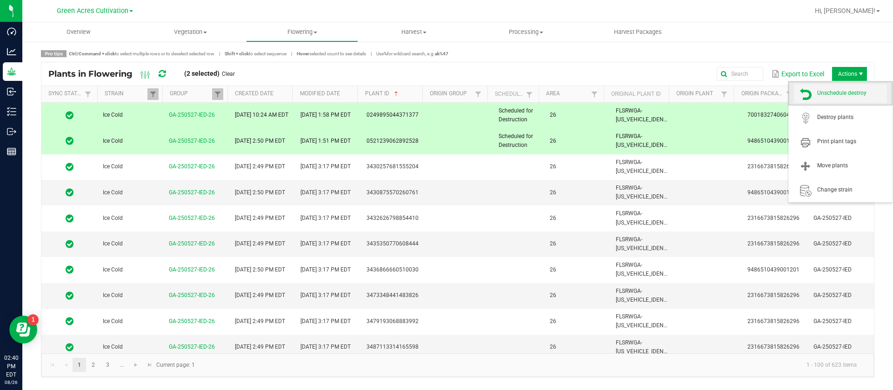
click at [852, 93] on span "Unschedule destroy" at bounding box center [853, 93] width 70 height 8
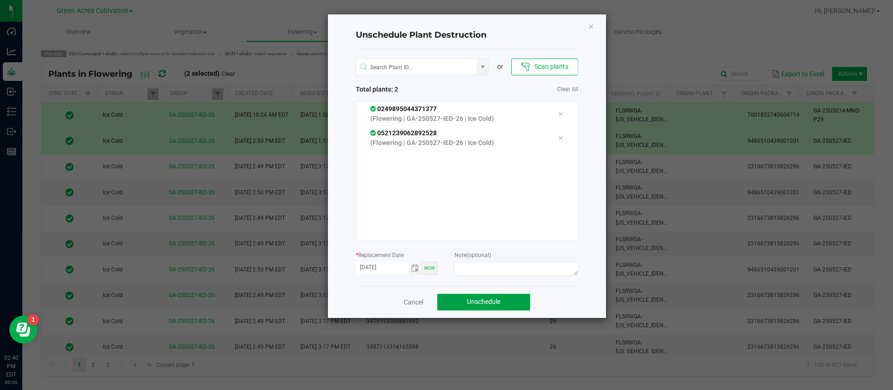
click at [497, 307] on button "Unschedule" at bounding box center [483, 302] width 93 height 17
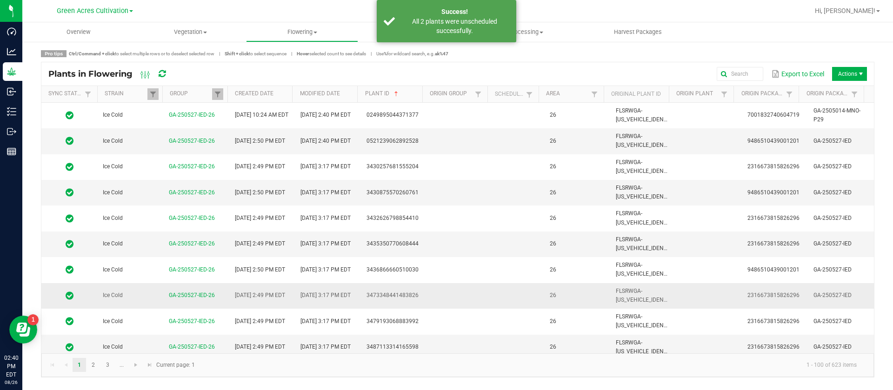
click at [495, 305] on td at bounding box center [518, 296] width 51 height 26
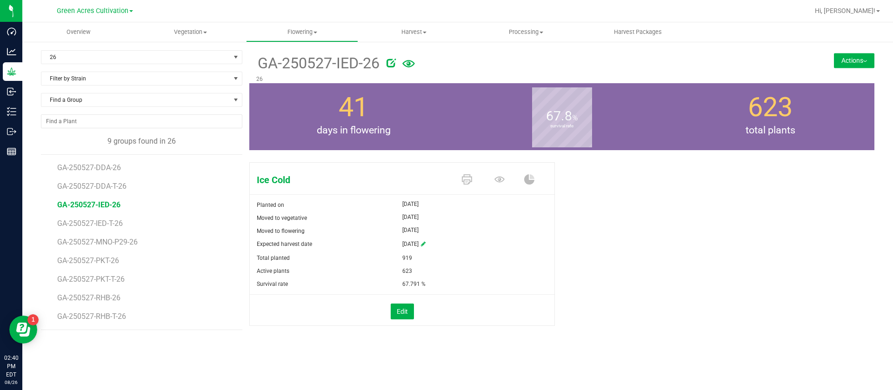
click at [733, 214] on div "Ice Cold Planted on May 29, 2025 Moved to vegetative May 29, 2025 Moved to flow…" at bounding box center [561, 254] width 625 height 191
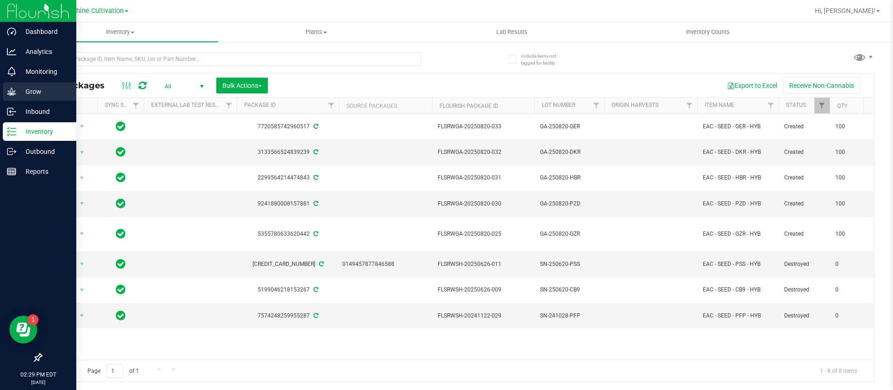
click at [27, 94] on p "Grow" at bounding box center [44, 91] width 56 height 11
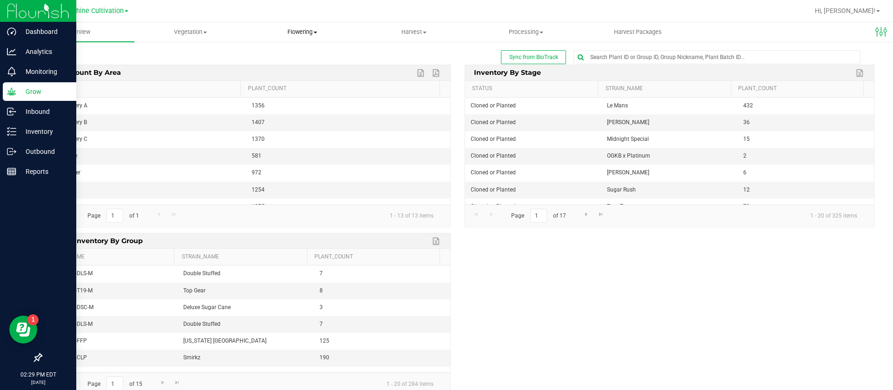
click at [301, 34] on span "Flowering" at bounding box center [302, 32] width 111 height 8
click at [304, 67] on span "Flowering groups" at bounding box center [284, 67] width 77 height 8
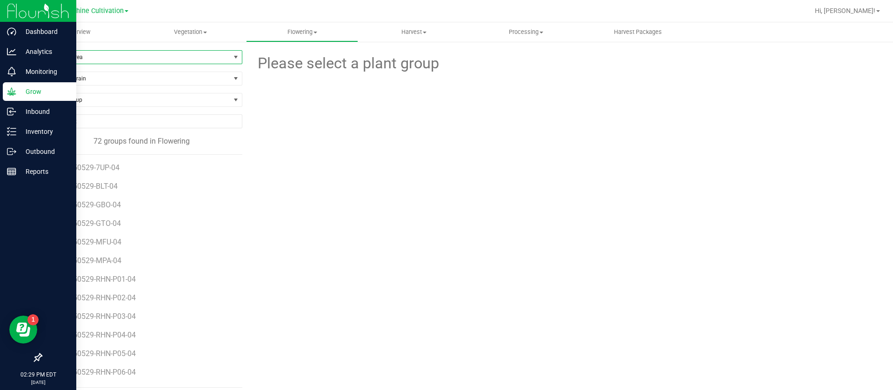
click at [74, 54] on span "Filter by Area" at bounding box center [135, 57] width 189 height 13
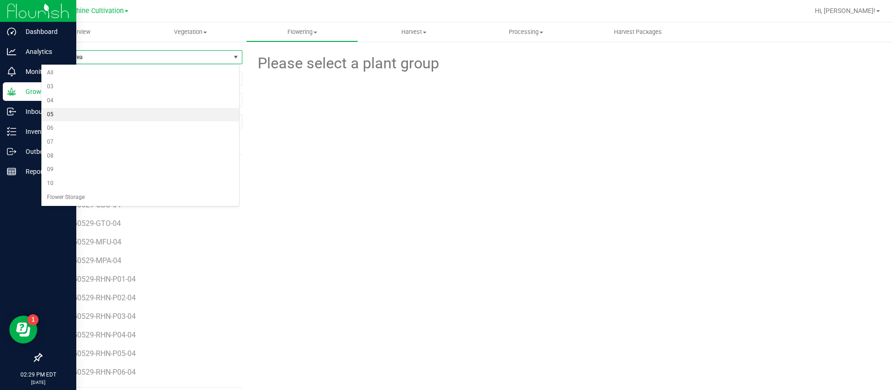
click at [55, 108] on li "05" at bounding box center [140, 115] width 198 height 14
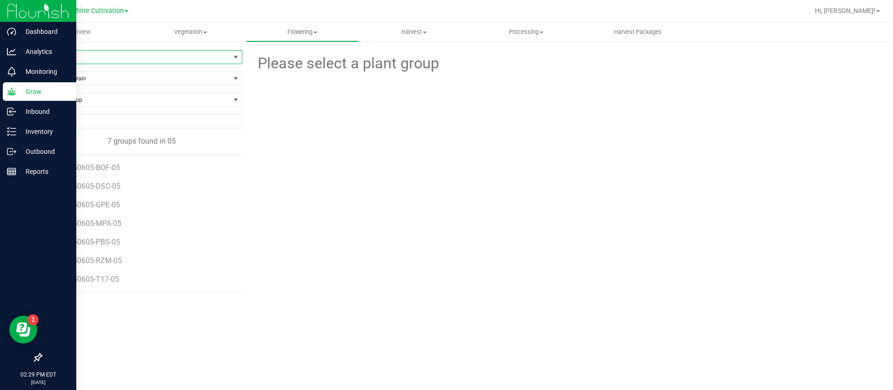
click at [61, 54] on span "05" at bounding box center [135, 57] width 189 height 13
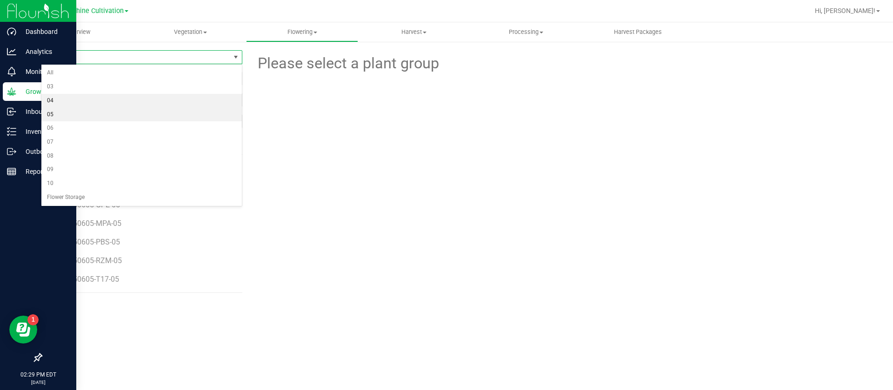
click at [64, 101] on li "04" at bounding box center [141, 101] width 201 height 14
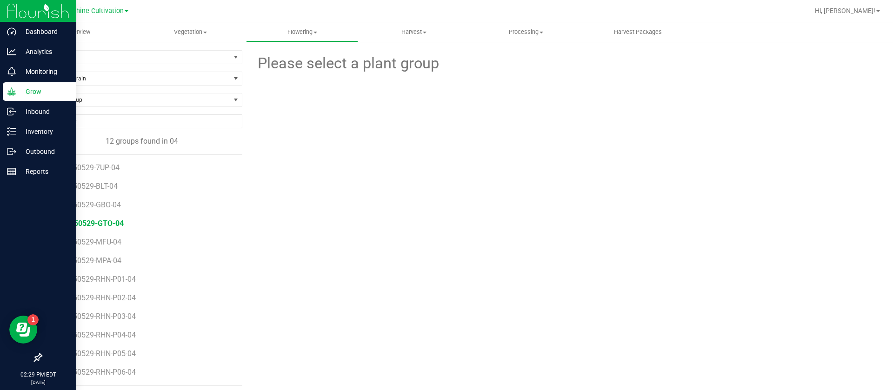
click at [92, 221] on span "SN-250529-GTO-04" at bounding box center [90, 223] width 67 height 9
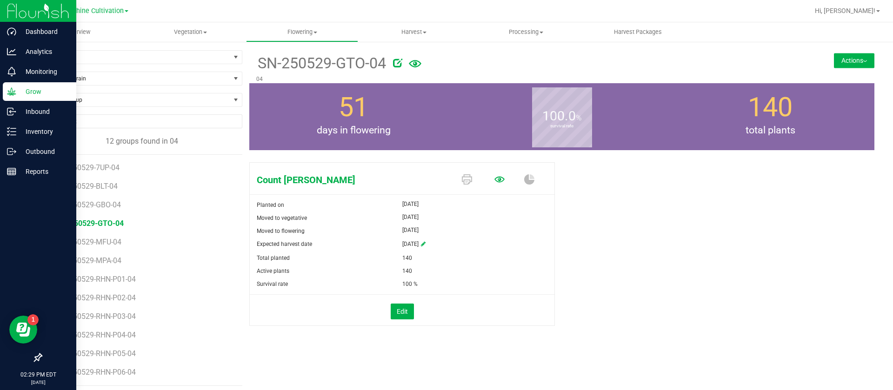
click at [495, 178] on icon at bounding box center [500, 179] width 10 height 6
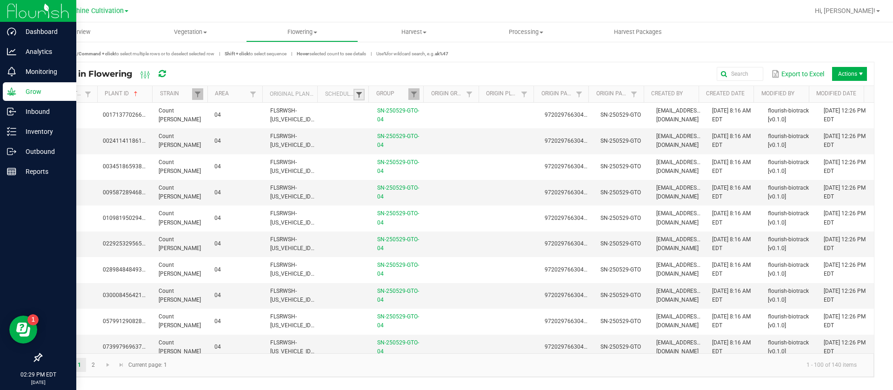
click at [361, 98] on span at bounding box center [358, 94] width 7 height 7
drag, startPoint x: 397, startPoint y: 132, endPoint x: 416, endPoint y: 146, distance: 23.3
click at [397, 132] on li "Scheduled" at bounding box center [405, 133] width 90 height 12
checkbox input "true"
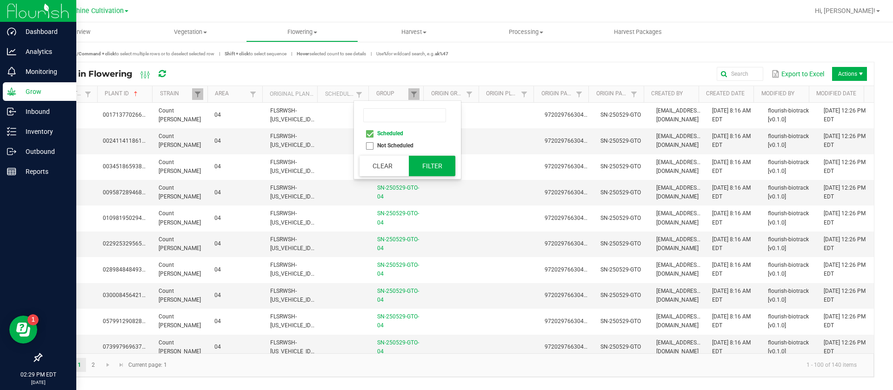
click at [437, 165] on button "Filter" at bounding box center [432, 166] width 47 height 20
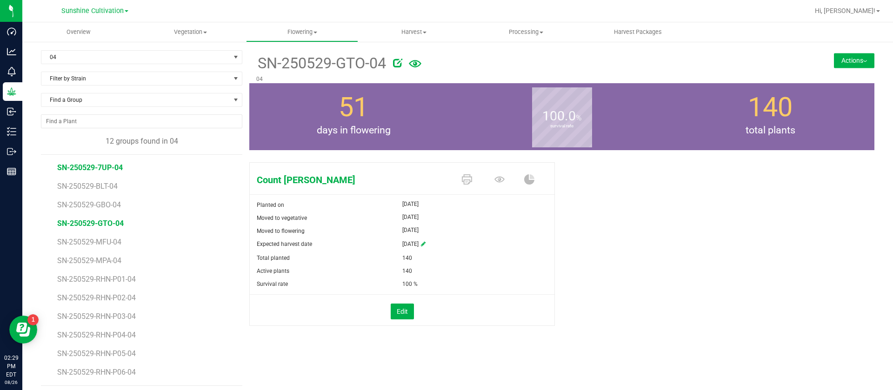
click at [103, 167] on span "SN-250529-7UP-04" at bounding box center [90, 167] width 66 height 9
click at [105, 187] on span "SN-250529-BLT-04" at bounding box center [88, 186] width 63 height 9
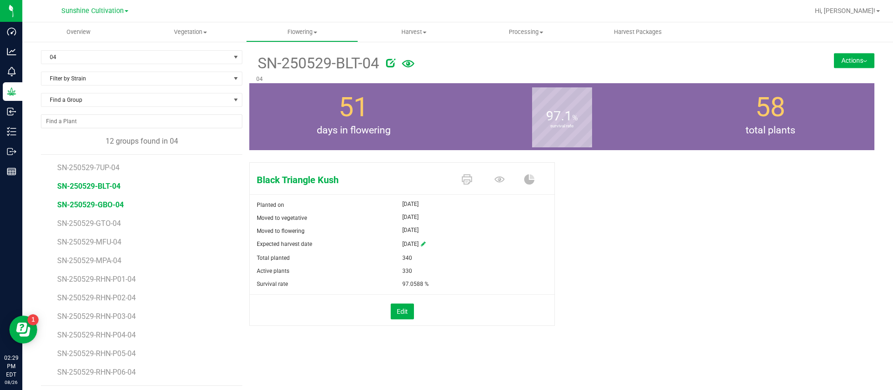
click at [109, 206] on span "SN-250529-GBO-04" at bounding box center [90, 205] width 67 height 9
click at [495, 181] on icon at bounding box center [500, 179] width 10 height 6
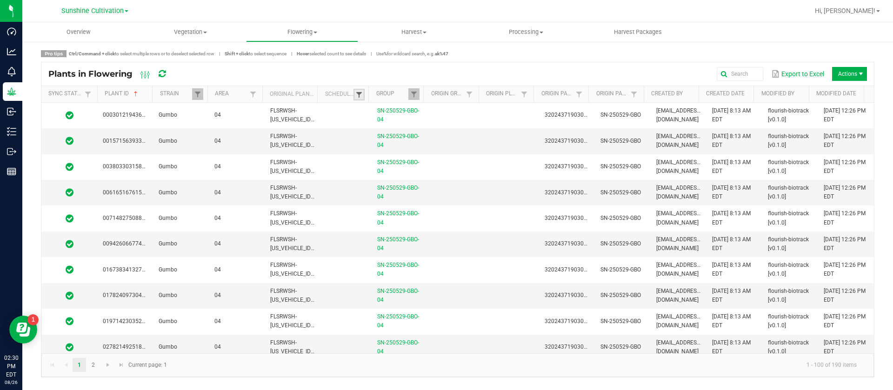
drag, startPoint x: 359, startPoint y: 93, endPoint x: 358, endPoint y: 99, distance: 5.6
click at [359, 93] on span at bounding box center [358, 94] width 7 height 7
click at [387, 138] on li "Scheduled" at bounding box center [405, 133] width 90 height 12
checkbox input "true"
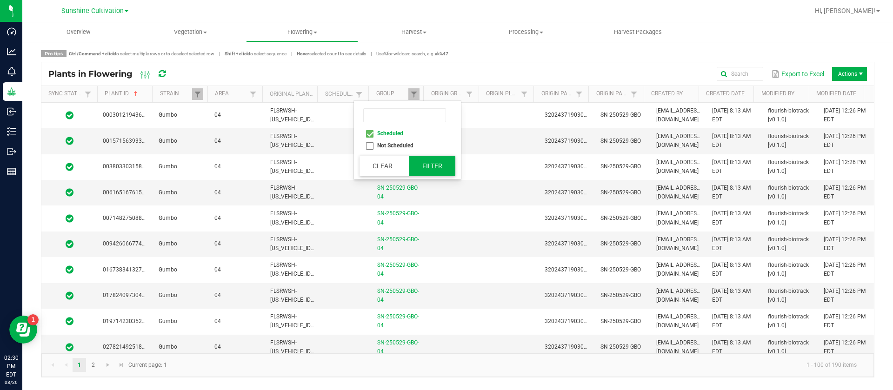
click at [443, 168] on button "Filter" at bounding box center [432, 166] width 47 height 20
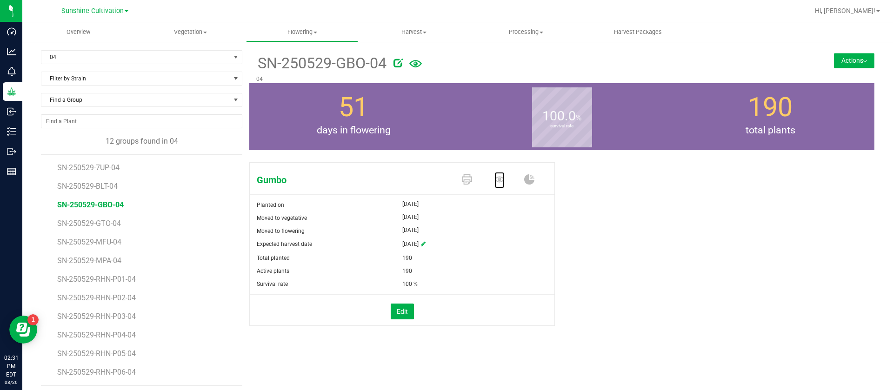
click at [497, 180] on icon at bounding box center [500, 179] width 10 height 6
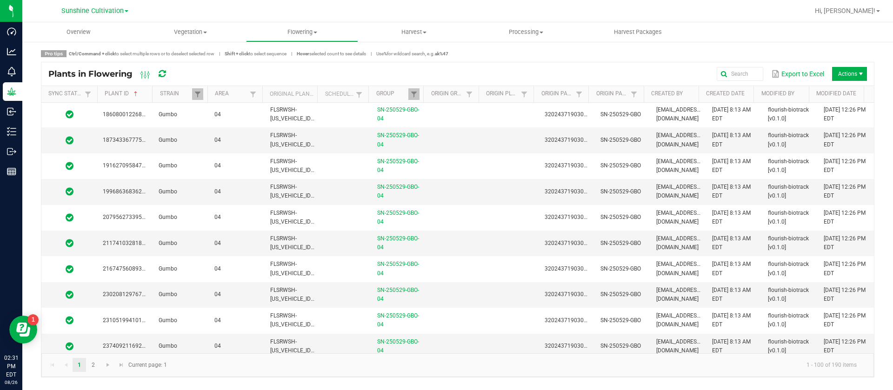
scroll to position [768, 0]
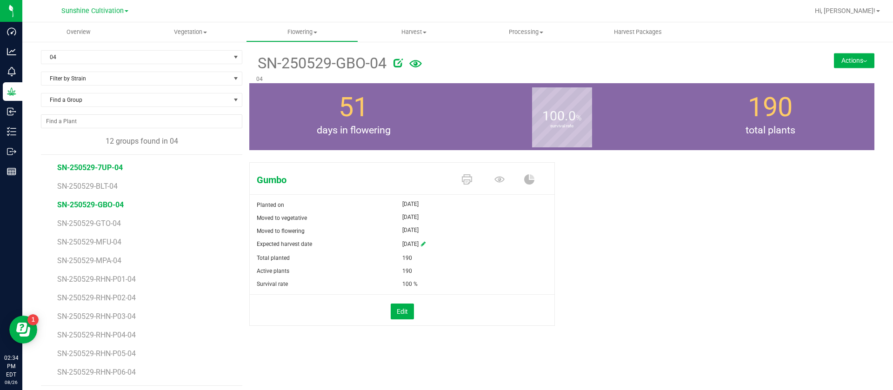
click at [101, 166] on span "SN-250529-7UP-04" at bounding box center [90, 167] width 66 height 9
click at [93, 184] on span "SN-250529-BLT-04" at bounding box center [88, 186] width 63 height 9
click at [107, 201] on span "SN-250529-GBO-04" at bounding box center [90, 205] width 67 height 9
click at [496, 178] on icon at bounding box center [500, 179] width 10 height 10
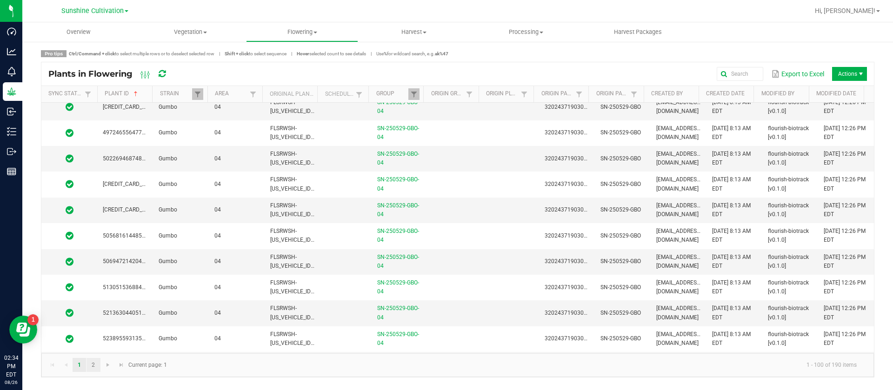
scroll to position [2327, 0]
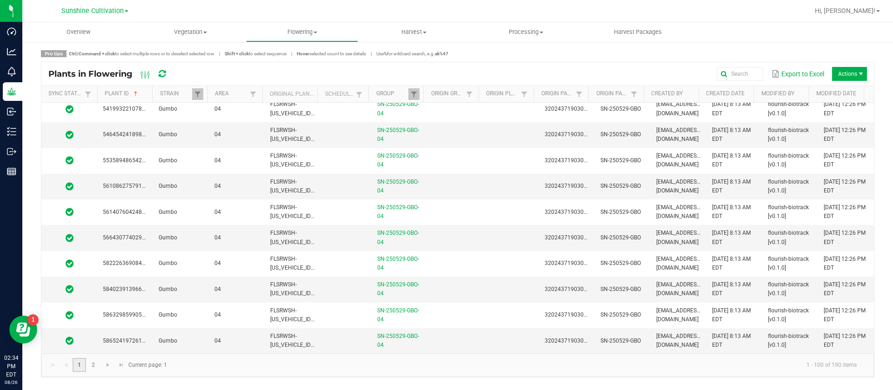
click at [86, 364] on link "1" at bounding box center [79, 365] width 13 height 14
click at [95, 369] on link "2" at bounding box center [93, 365] width 13 height 14
click at [93, 366] on link "2" at bounding box center [93, 365] width 13 height 14
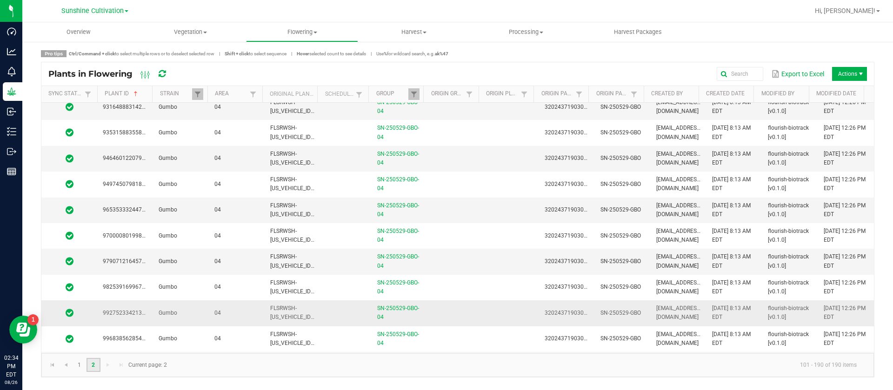
scroll to position [2069, 0]
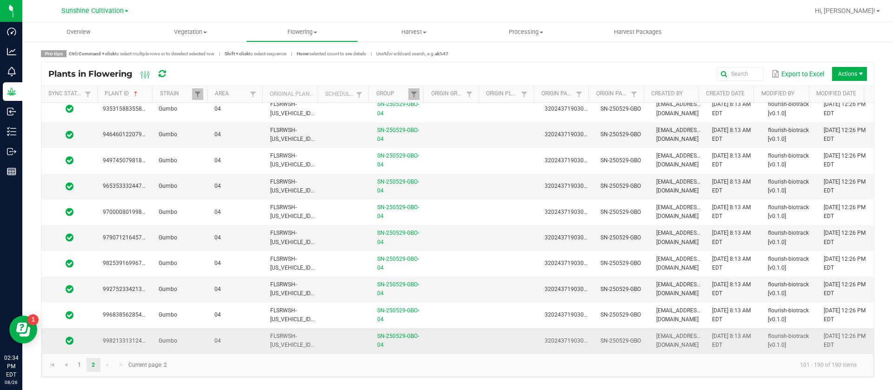
click at [437, 338] on td at bounding box center [456, 341] width 56 height 25
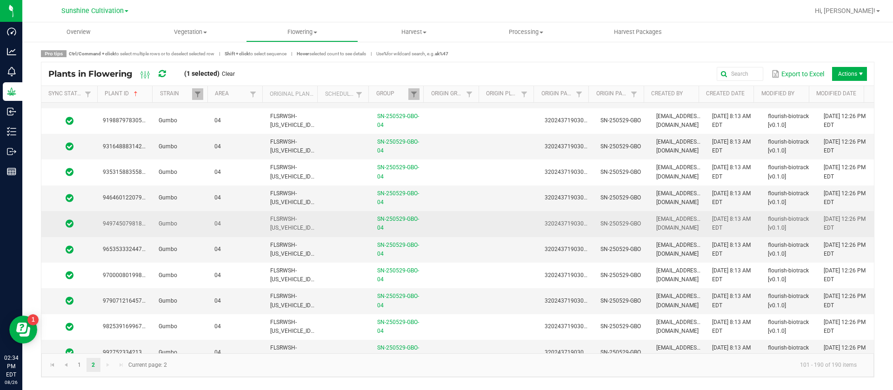
scroll to position [1999, 0]
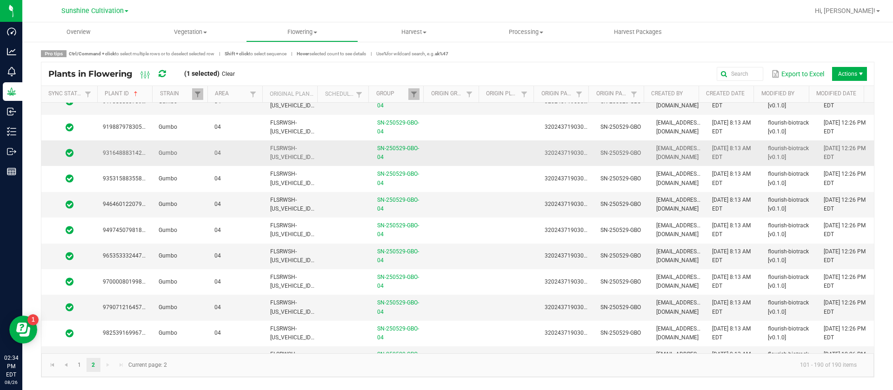
click at [308, 155] on span "FLSRWSH-STR86967700000051" at bounding box center [321, 152] width 103 height 15
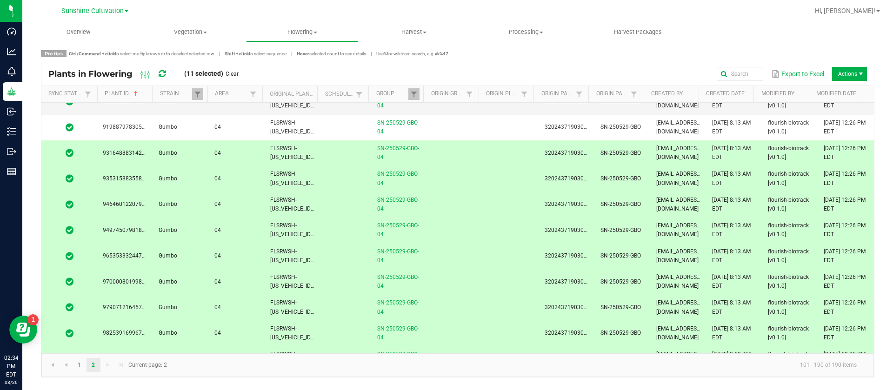
click at [309, 154] on span "FLSRWSH-STR86967700000051" at bounding box center [321, 152] width 103 height 15
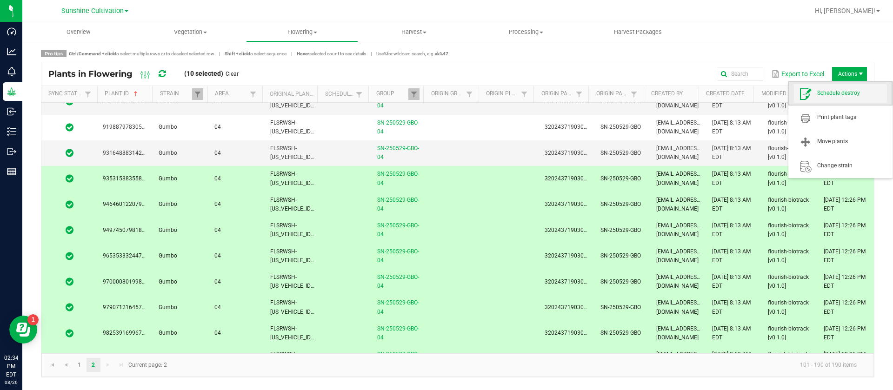
click at [847, 86] on span "Schedule destroy" at bounding box center [840, 93] width 93 height 19
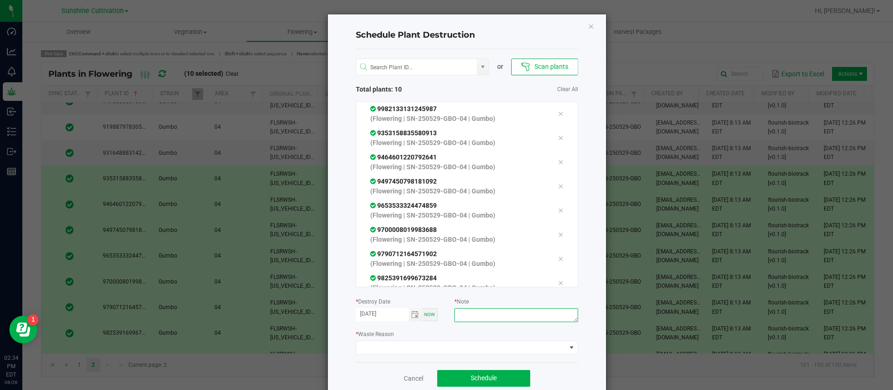
click at [470, 317] on textarea at bounding box center [516, 315] width 123 height 14
type textarea "waste"
click at [426, 350] on span at bounding box center [461, 348] width 210 height 13
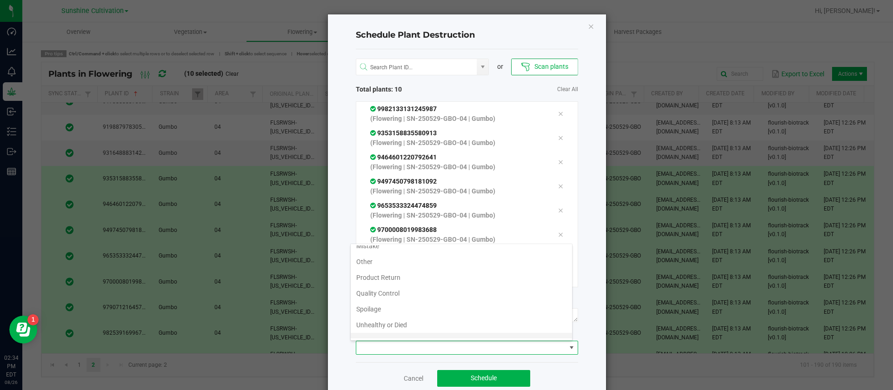
scroll to position [34, 0]
drag, startPoint x: 375, startPoint y: 335, endPoint x: 395, endPoint y: 349, distance: 24.1
click at [376, 335] on li "Waste" at bounding box center [461, 331] width 221 height 16
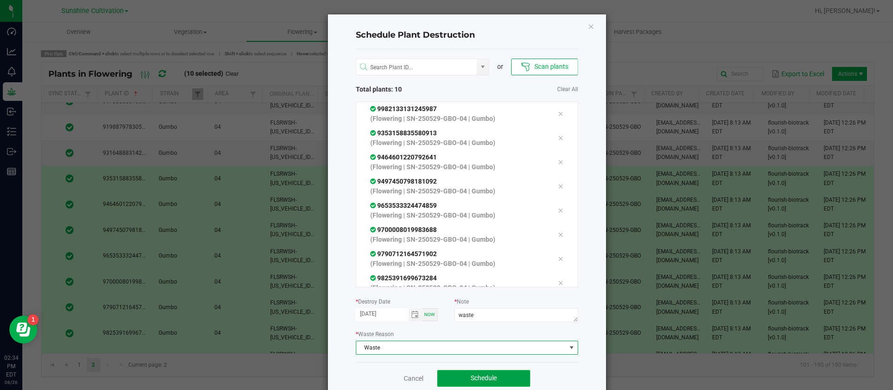
click at [477, 382] on button "Schedule" at bounding box center [483, 378] width 93 height 17
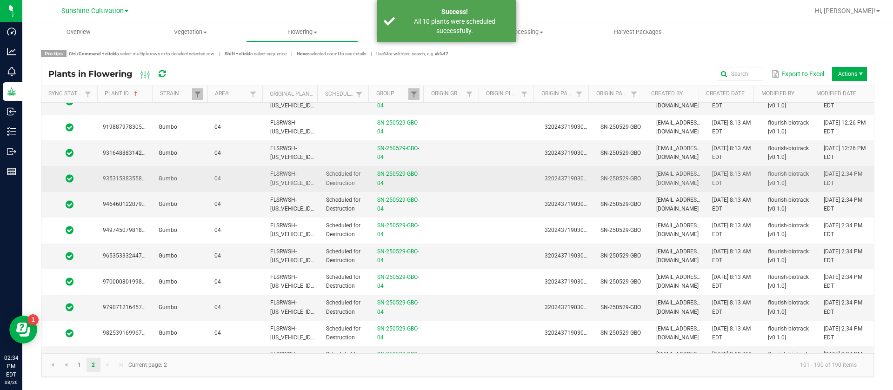
click at [449, 182] on td at bounding box center [456, 179] width 56 height 26
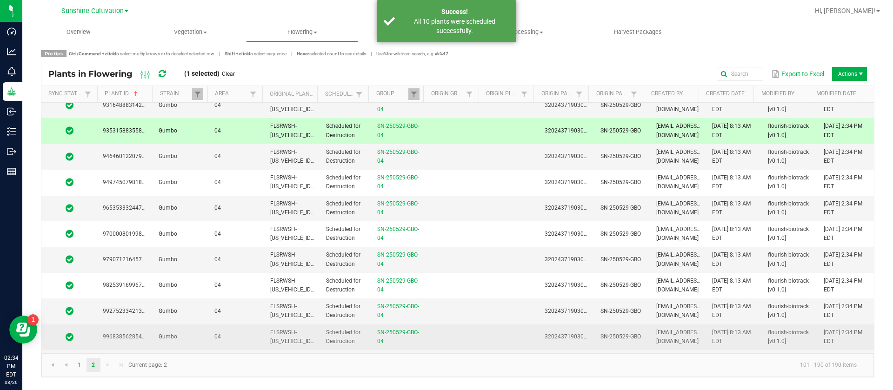
scroll to position [2069, 0]
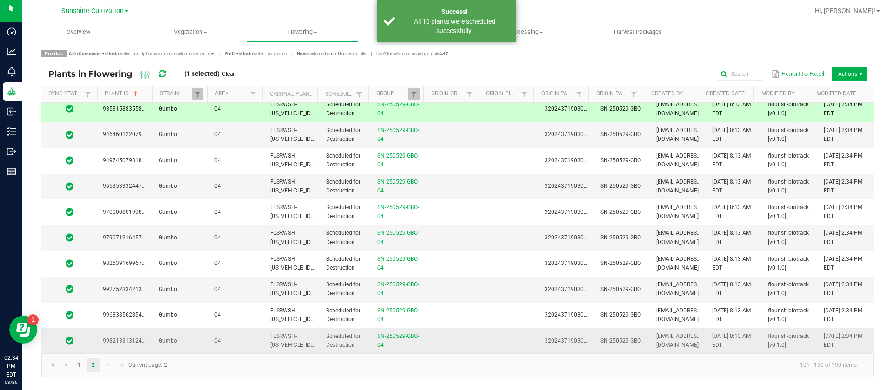
click at [446, 344] on td at bounding box center [456, 341] width 56 height 25
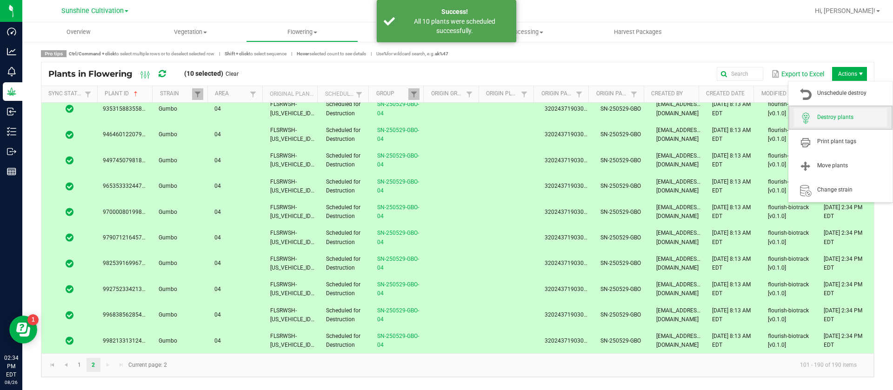
click at [833, 114] on span "Destroy plants" at bounding box center [853, 118] width 70 height 8
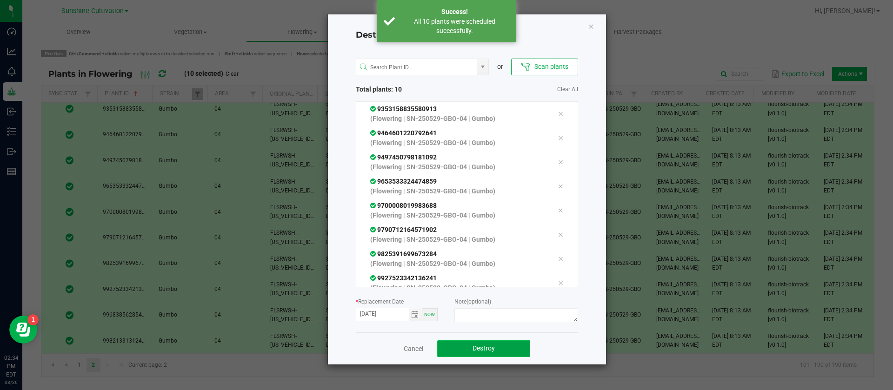
click at [478, 346] on span "Destroy" at bounding box center [484, 348] width 22 height 7
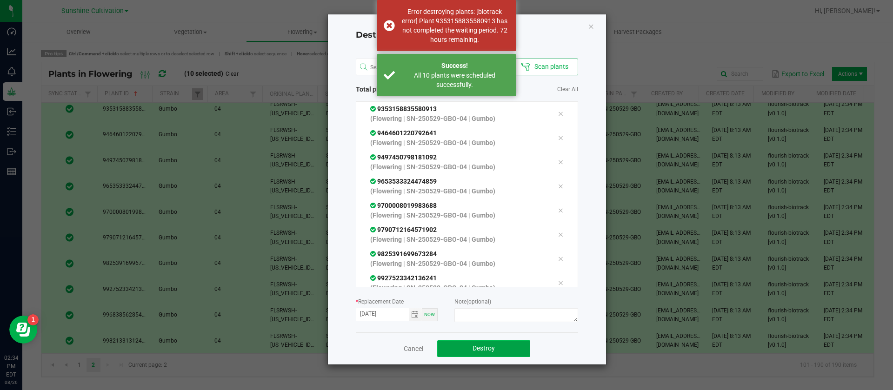
click at [481, 349] on span "Destroy" at bounding box center [484, 348] width 22 height 7
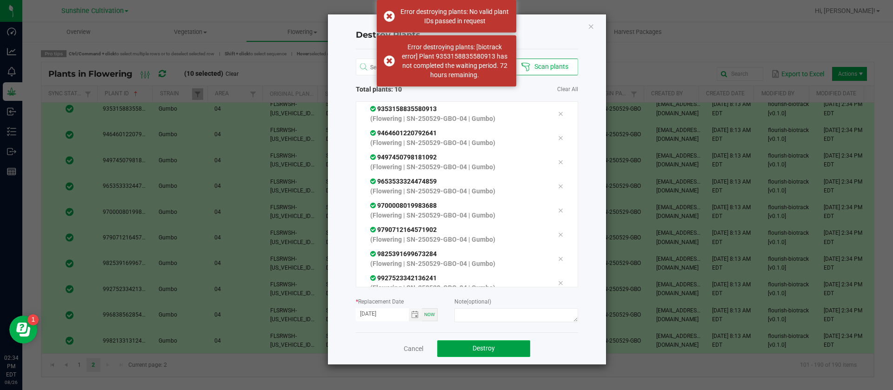
click at [481, 349] on span "Destroy" at bounding box center [484, 348] width 22 height 7
click at [589, 23] on icon "Close" at bounding box center [591, 25] width 7 height 11
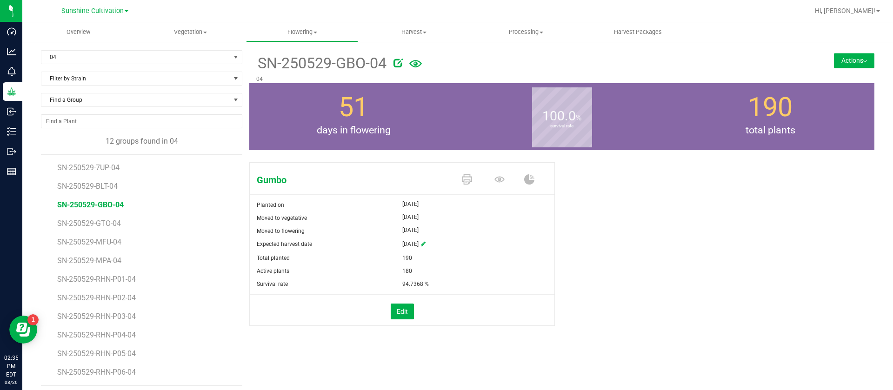
click at [100, 229] on li "SN-250529-GTO-04" at bounding box center [146, 220] width 179 height 19
click at [100, 222] on span "SN-250529-GTO-04" at bounding box center [90, 223] width 67 height 9
click at [495, 179] on icon at bounding box center [500, 179] width 10 height 6
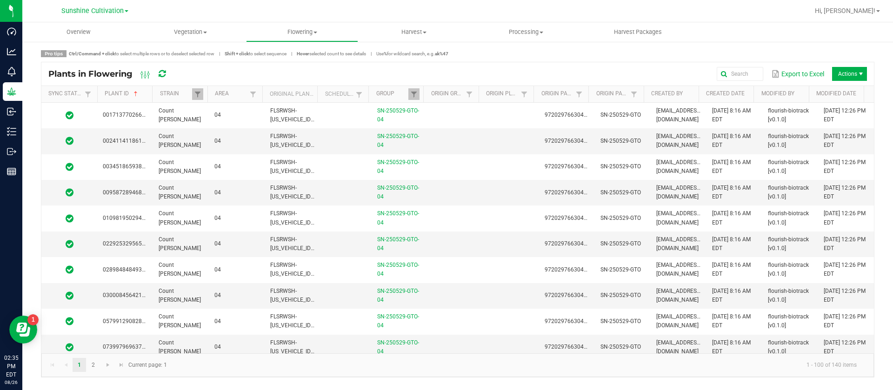
scroll to position [489, 0]
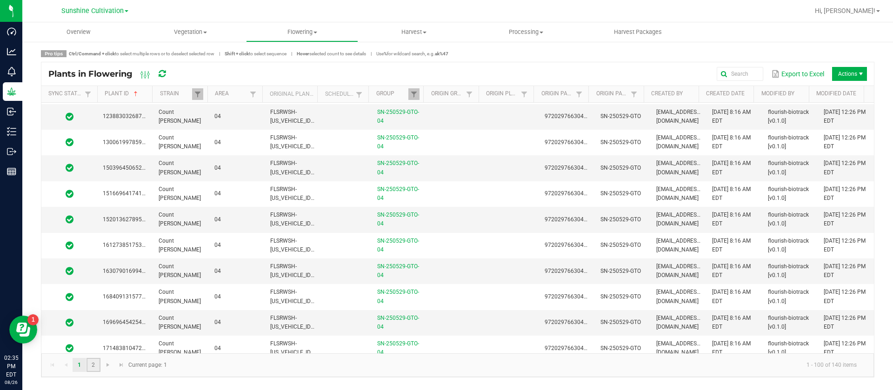
click at [92, 366] on link "2" at bounding box center [93, 365] width 13 height 14
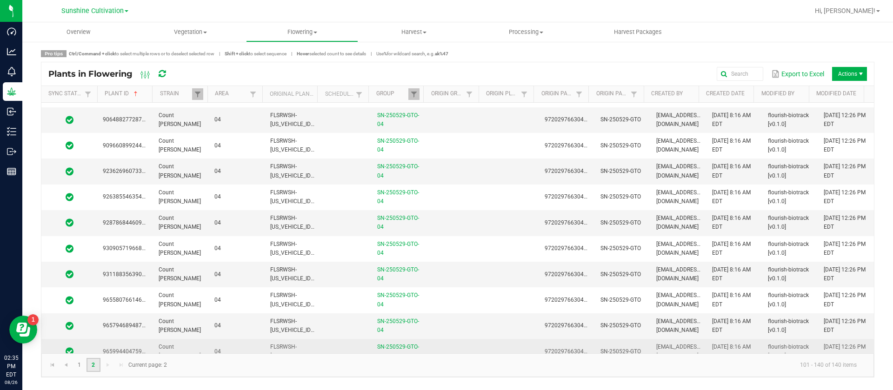
scroll to position [780, 0]
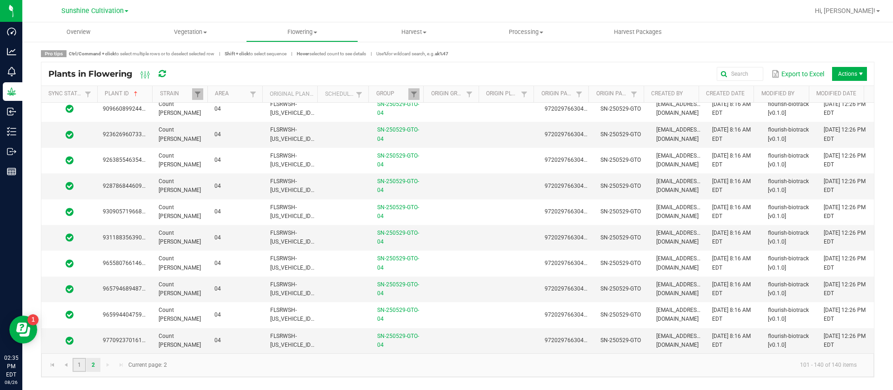
click at [82, 369] on link "1" at bounding box center [79, 365] width 13 height 14
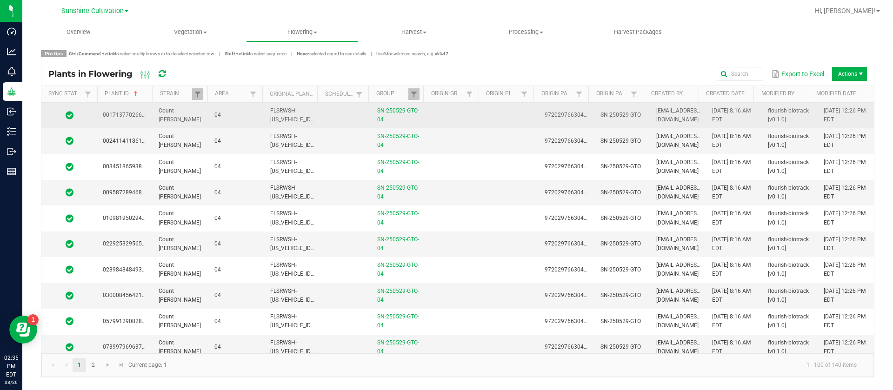
click at [498, 120] on td at bounding box center [511, 116] width 56 height 26
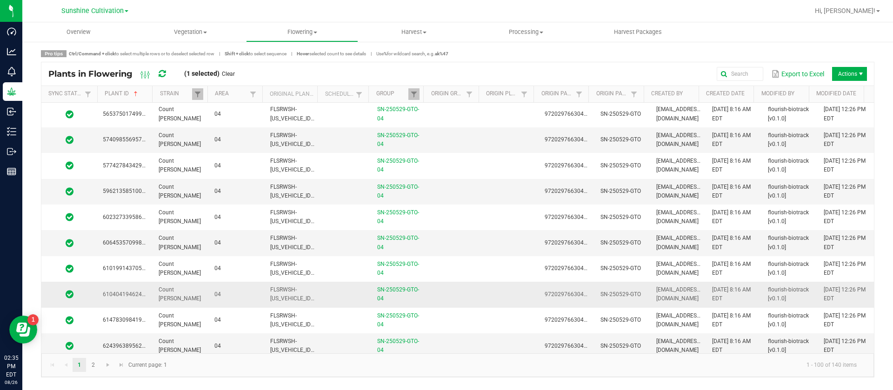
scroll to position [2327, 0]
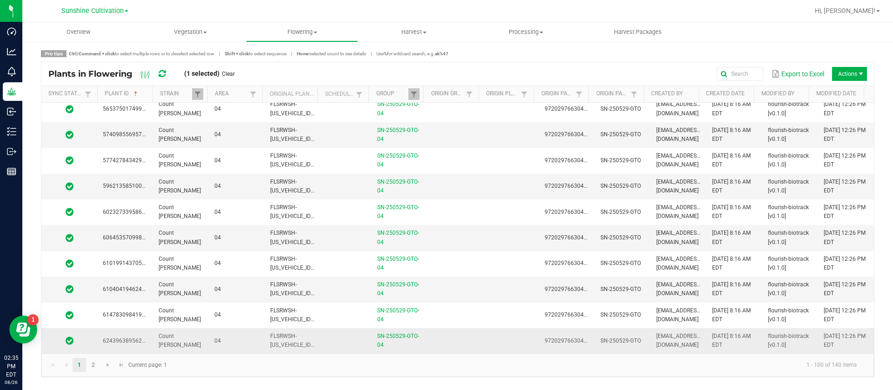
click at [472, 342] on td at bounding box center [456, 341] width 56 height 25
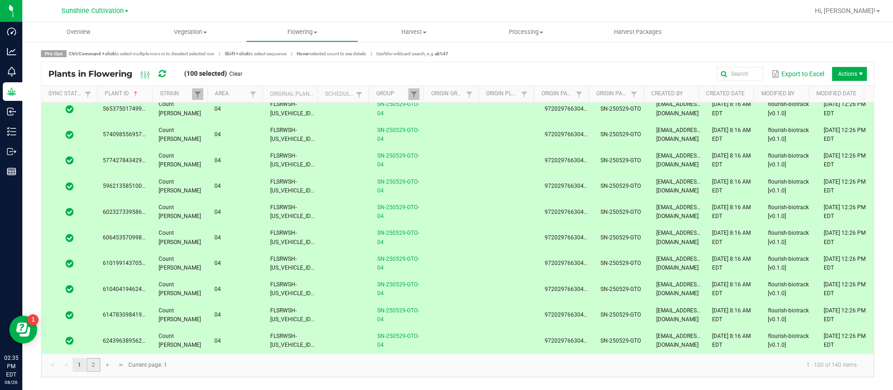
click at [95, 362] on link "2" at bounding box center [93, 365] width 13 height 14
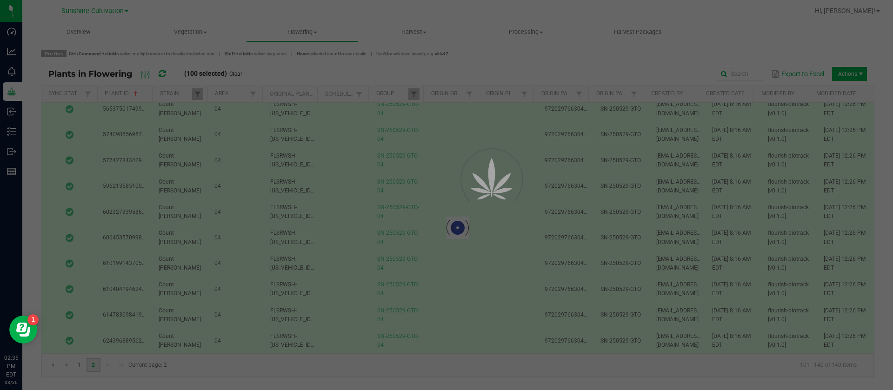
scroll to position [0, 0]
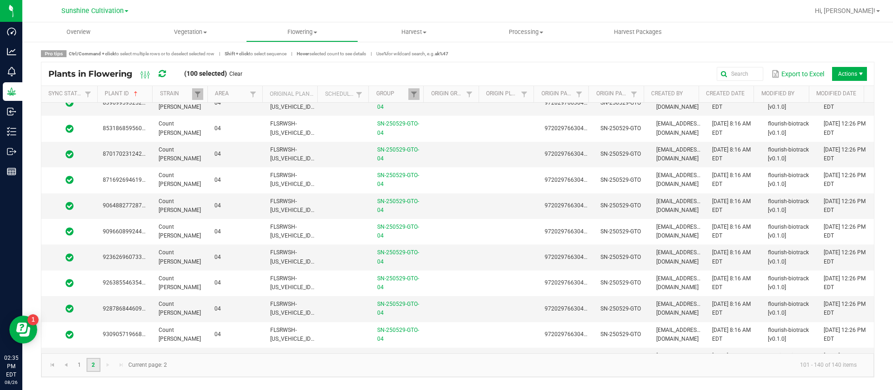
scroll to position [780, 0]
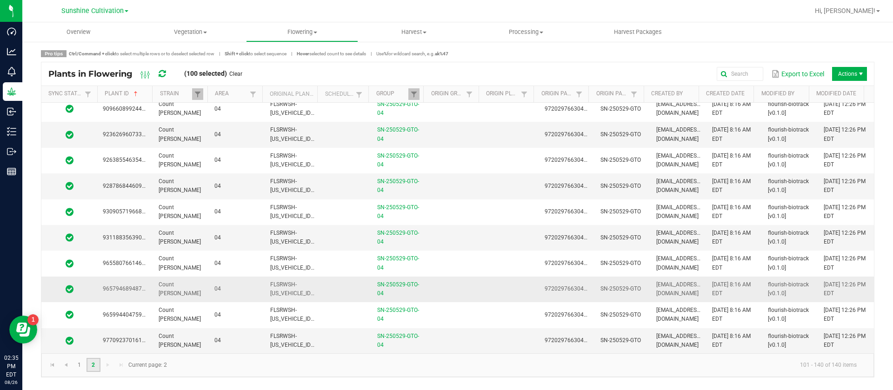
click at [456, 289] on td at bounding box center [456, 290] width 56 height 26
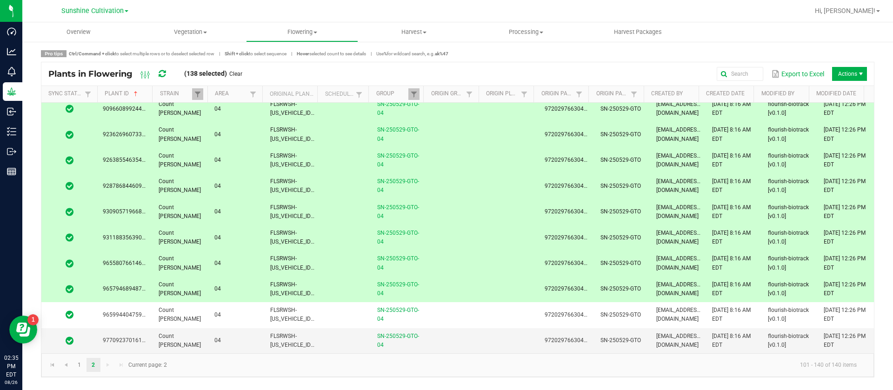
click at [443, 277] on td at bounding box center [456, 290] width 56 height 26
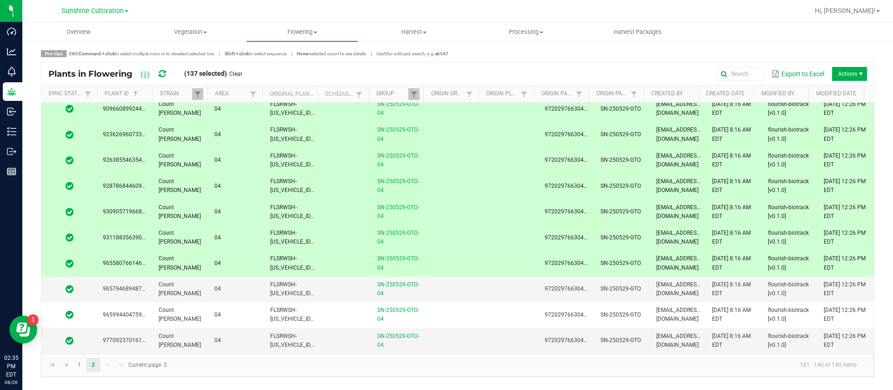
drag, startPoint x: 434, startPoint y: 261, endPoint x: 430, endPoint y: 254, distance: 7.7
click at [434, 260] on td at bounding box center [456, 264] width 56 height 26
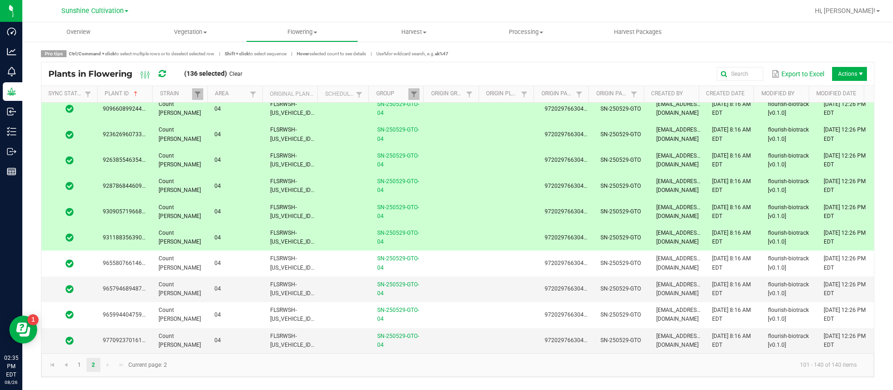
click at [428, 231] on td at bounding box center [456, 238] width 56 height 26
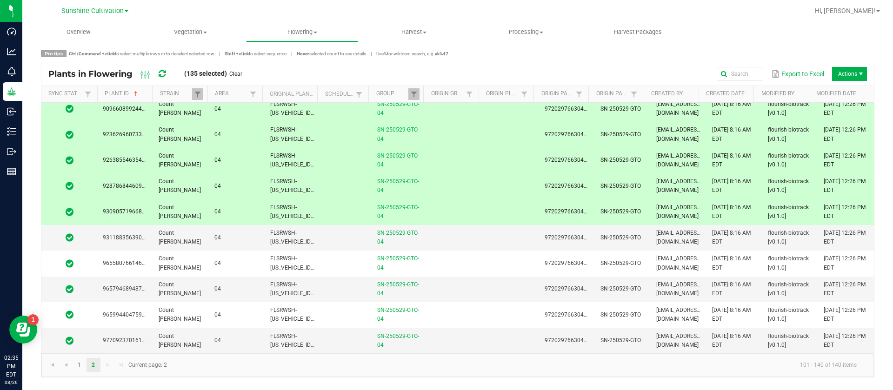
click at [432, 209] on td at bounding box center [456, 213] width 56 height 26
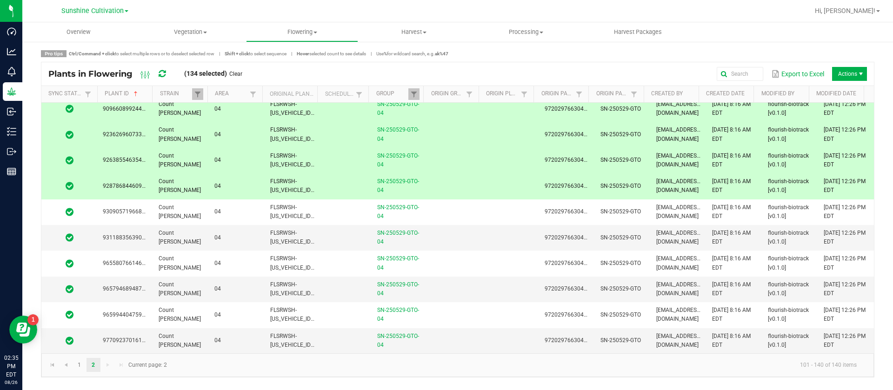
click at [428, 182] on td at bounding box center [456, 187] width 56 height 26
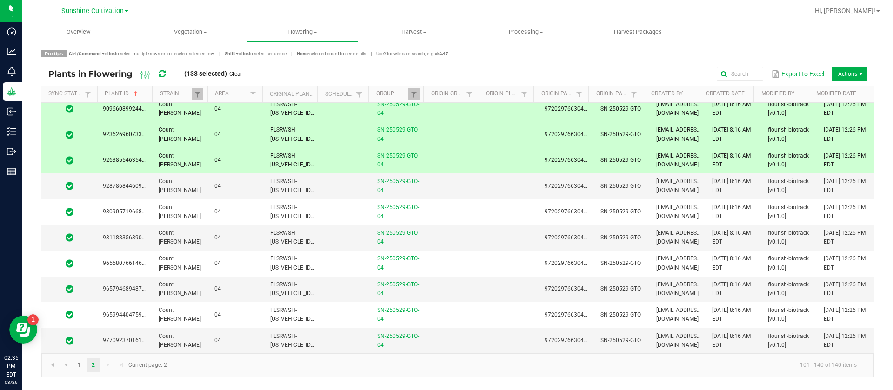
click at [436, 152] on td at bounding box center [456, 161] width 56 height 26
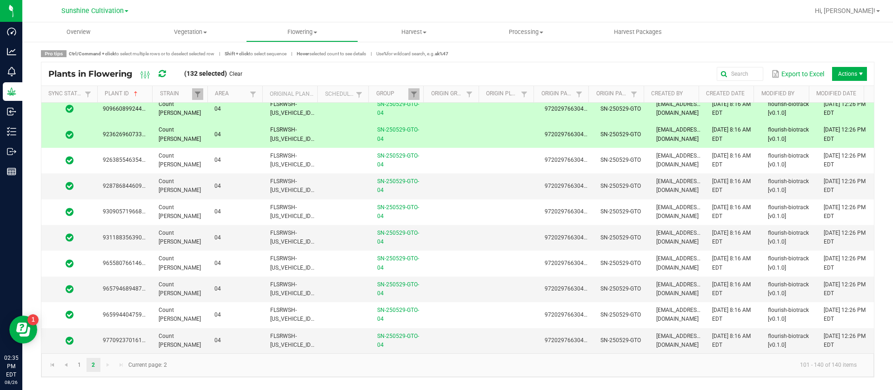
click at [443, 127] on td at bounding box center [456, 135] width 56 height 26
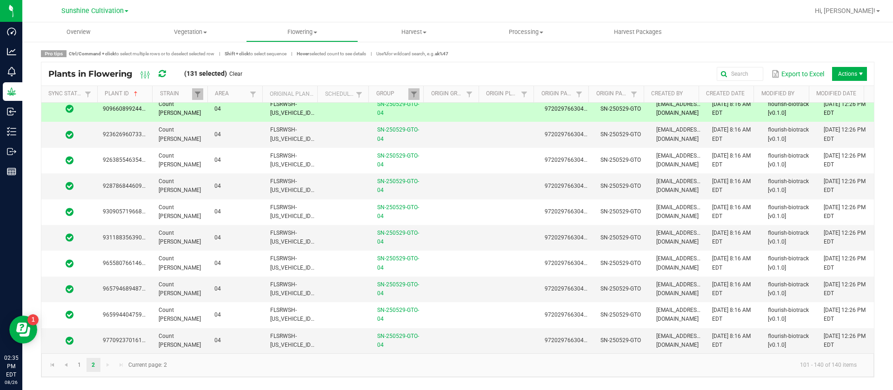
click at [462, 102] on td at bounding box center [456, 109] width 56 height 26
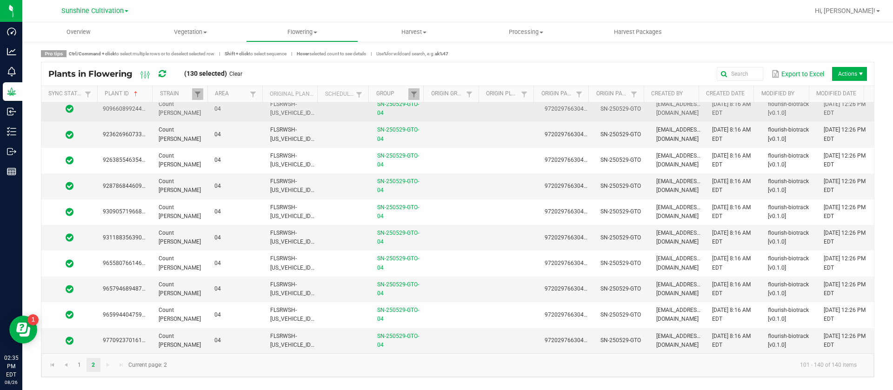
scroll to position [710, 0]
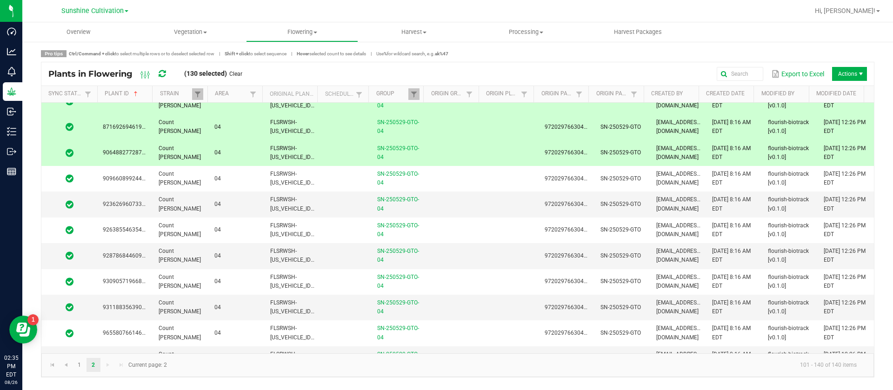
click at [444, 157] on td at bounding box center [456, 154] width 56 height 26
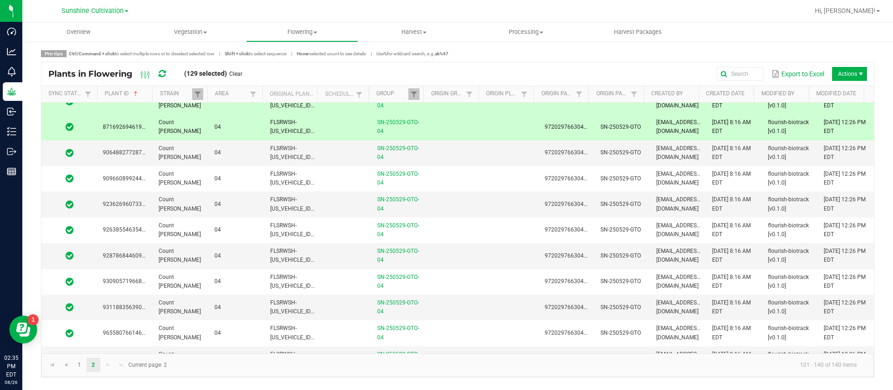
click at [443, 124] on td at bounding box center [456, 127] width 56 height 26
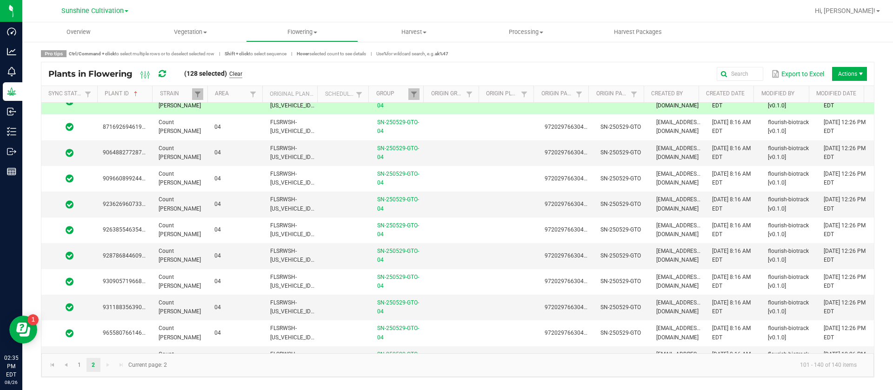
click at [236, 72] on link "Clear" at bounding box center [235, 74] width 13 height 8
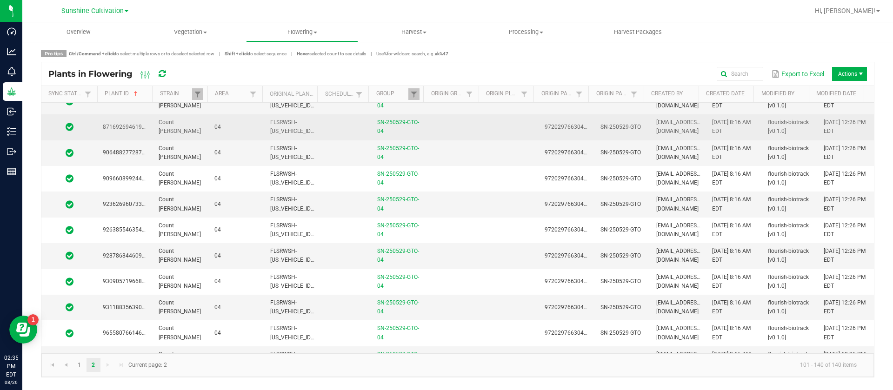
click at [222, 126] on td "04" at bounding box center [237, 127] width 56 height 26
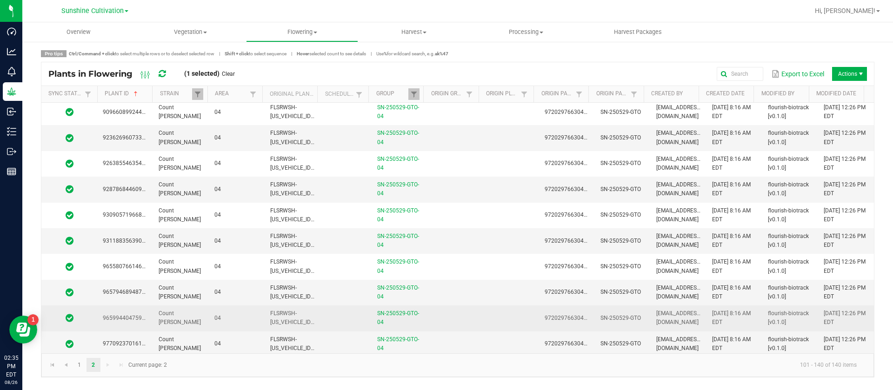
scroll to position [780, 0]
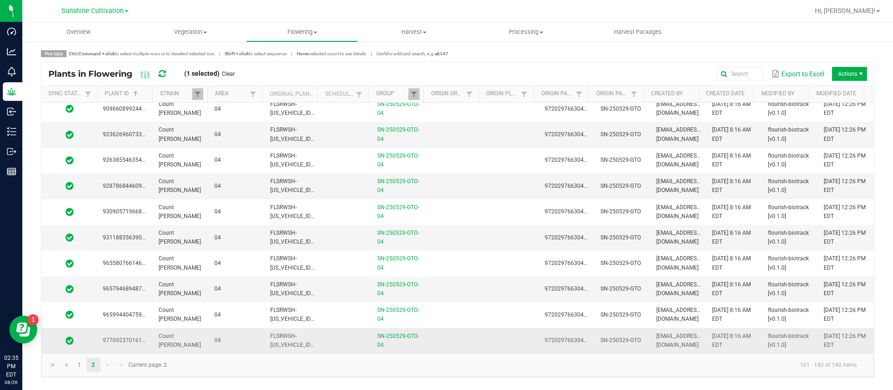
click at [230, 329] on td "04" at bounding box center [237, 341] width 56 height 25
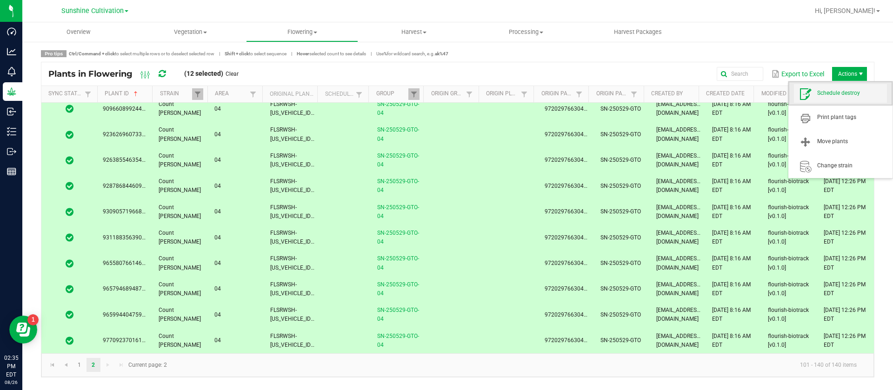
click at [834, 101] on span "Schedule destroy" at bounding box center [840, 93] width 93 height 19
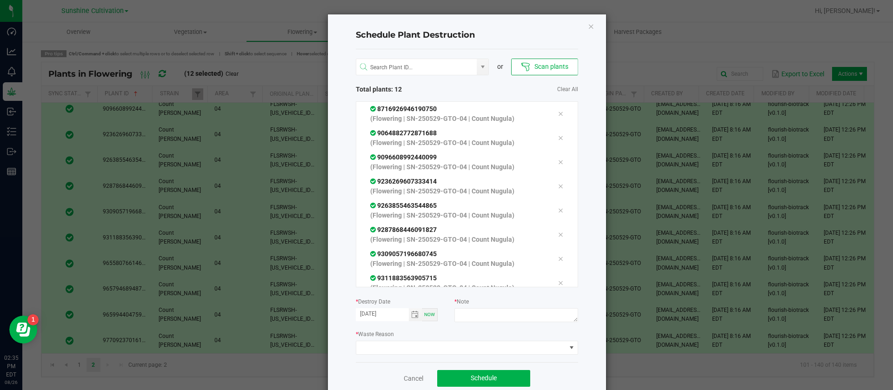
click at [502, 326] on div "or Scan plants Total plants: 12 Clear All 8716926946190750 (Flowering | SN-2505…" at bounding box center [467, 205] width 222 height 313
click at [498, 315] on textarea at bounding box center [516, 315] width 123 height 14
type textarea "waste"
click at [402, 351] on span at bounding box center [461, 348] width 210 height 13
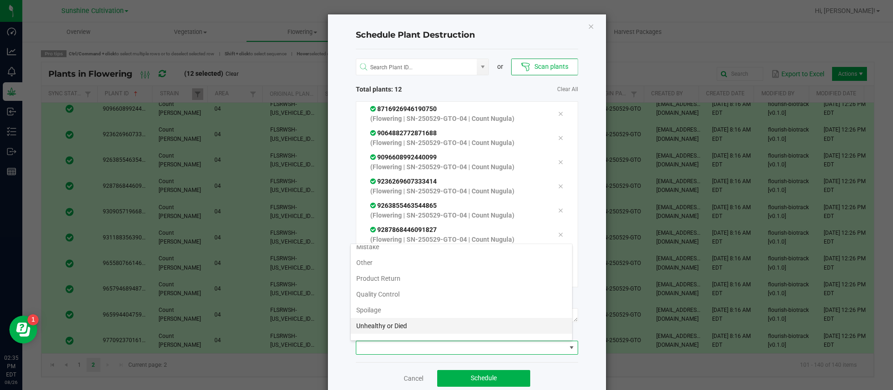
scroll to position [34, 0]
click at [360, 338] on li "Waste" at bounding box center [461, 331] width 221 height 16
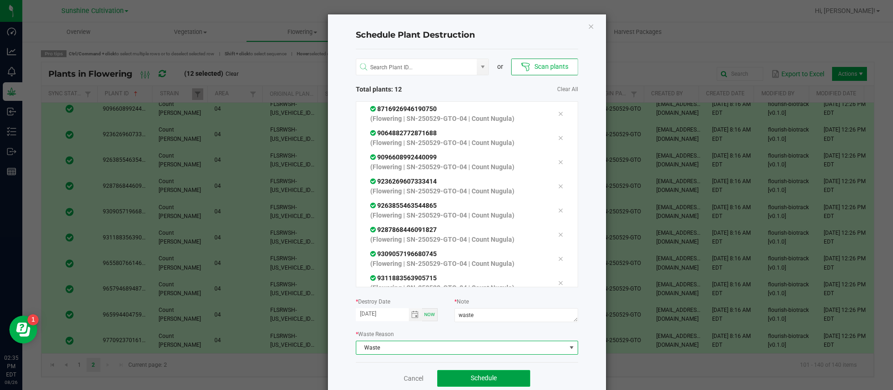
click at [481, 372] on button "Schedule" at bounding box center [483, 378] width 93 height 17
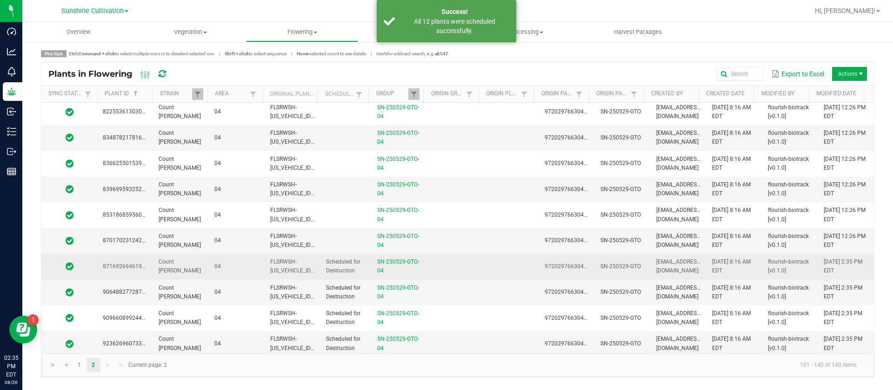
click at [445, 263] on td at bounding box center [456, 267] width 56 height 26
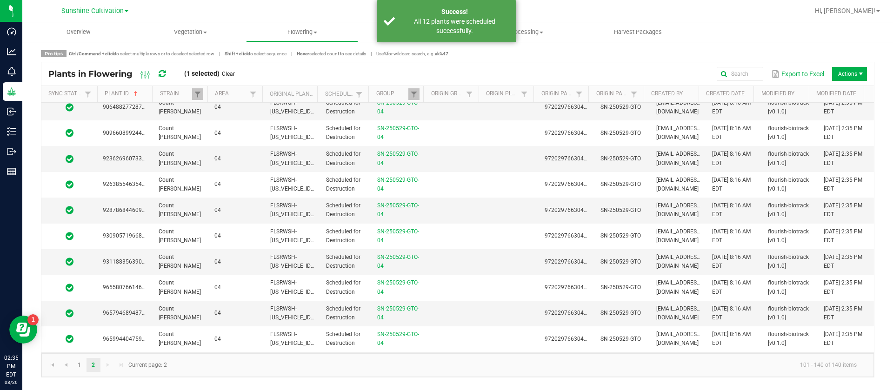
scroll to position [780, 0]
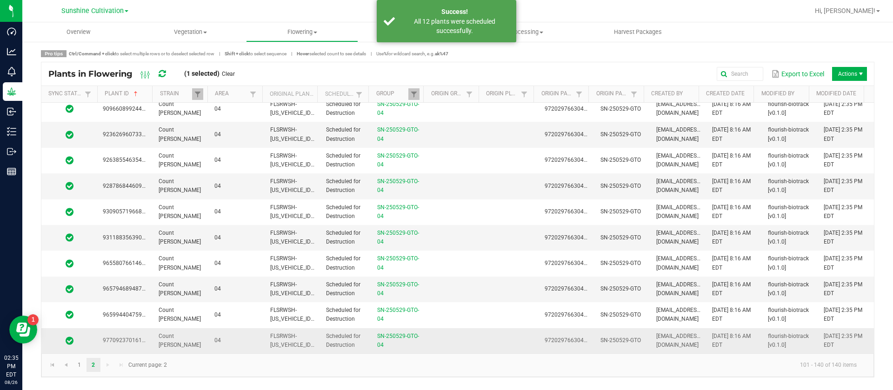
click at [483, 349] on td at bounding box center [511, 341] width 56 height 25
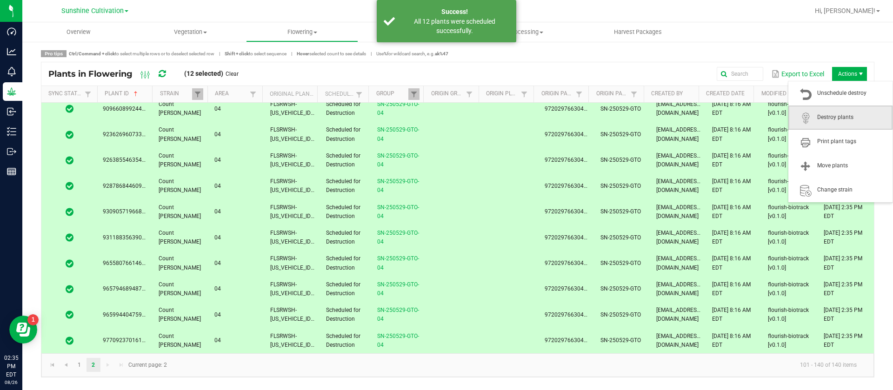
click at [841, 107] on span "Destroy plants" at bounding box center [841, 118] width 104 height 24
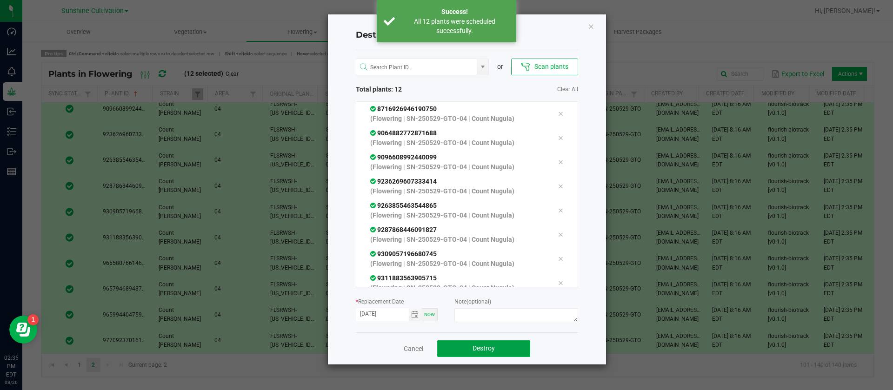
click at [488, 353] on button "Destroy" at bounding box center [483, 349] width 93 height 17
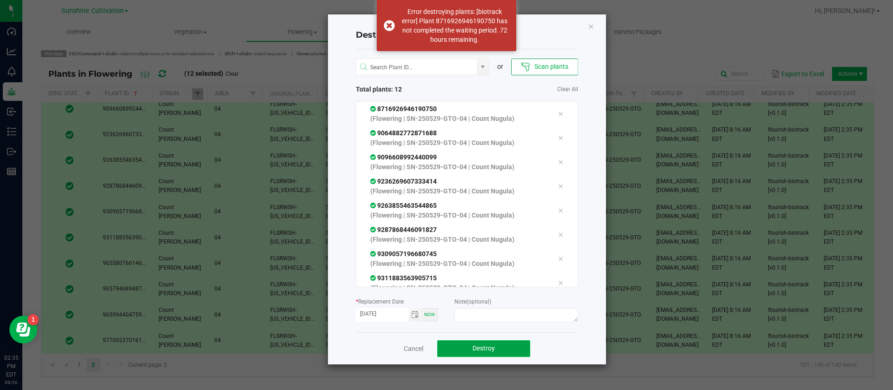
click at [486, 352] on span "Destroy" at bounding box center [484, 348] width 22 height 7
click at [486, 351] on span "Destroy" at bounding box center [484, 348] width 22 height 7
click at [484, 348] on span "Destroy" at bounding box center [487, 348] width 22 height 7
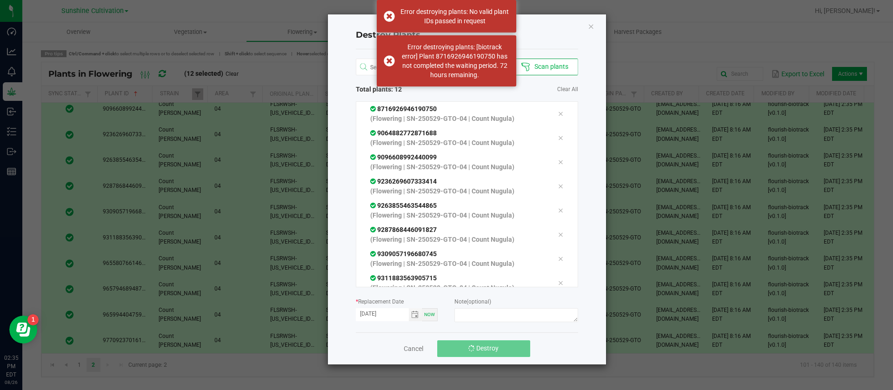
click at [485, 348] on span "Destroy" at bounding box center [487, 348] width 22 height 7
click at [595, 29] on div "Destroy Plants or Scan plants Total plants: 12 Clear All 8716926946190750 (Flow…" at bounding box center [467, 189] width 278 height 350
click at [590, 25] on icon "Close" at bounding box center [591, 25] width 7 height 11
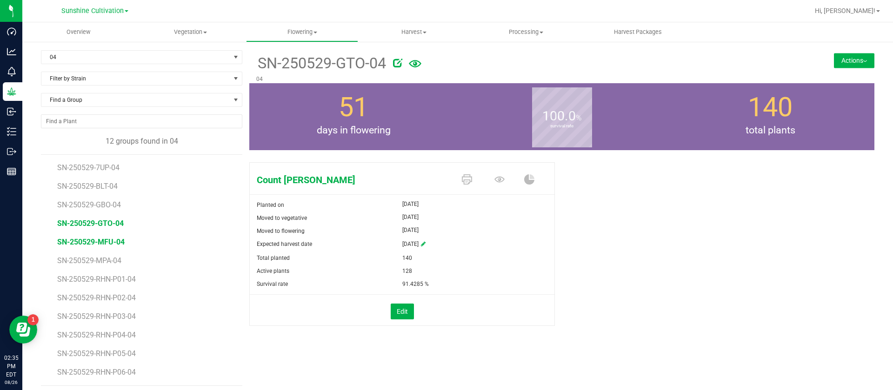
click at [104, 246] on span "SN-250529-MFU-04" at bounding box center [90, 242] width 67 height 9
click at [495, 177] on icon at bounding box center [500, 179] width 10 height 10
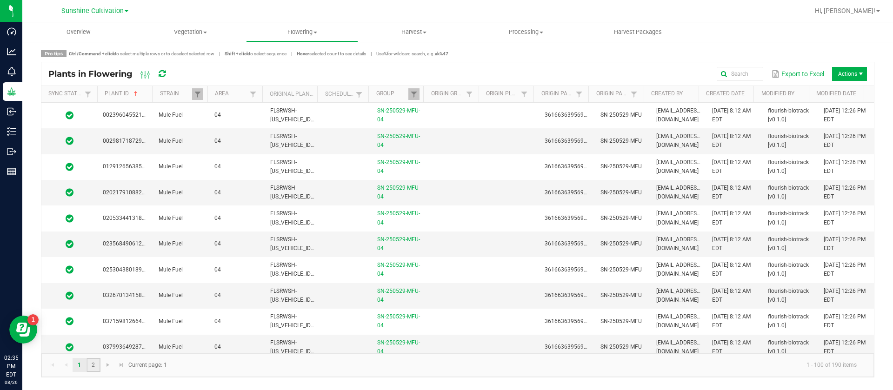
click at [94, 369] on link "2" at bounding box center [93, 365] width 13 height 14
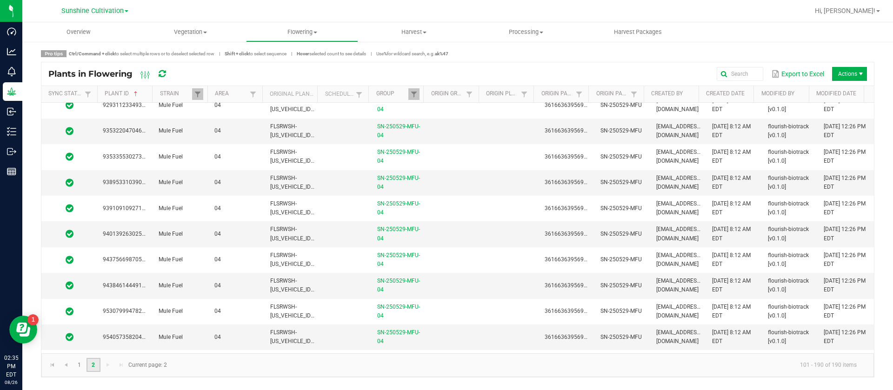
scroll to position [2069, 0]
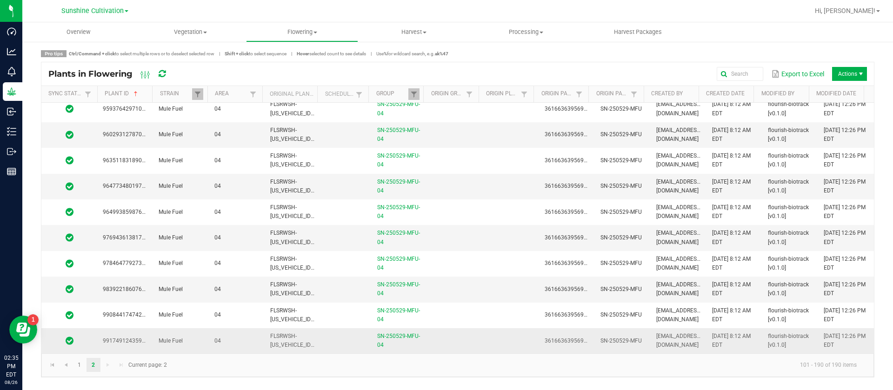
click at [441, 340] on td at bounding box center [456, 341] width 56 height 25
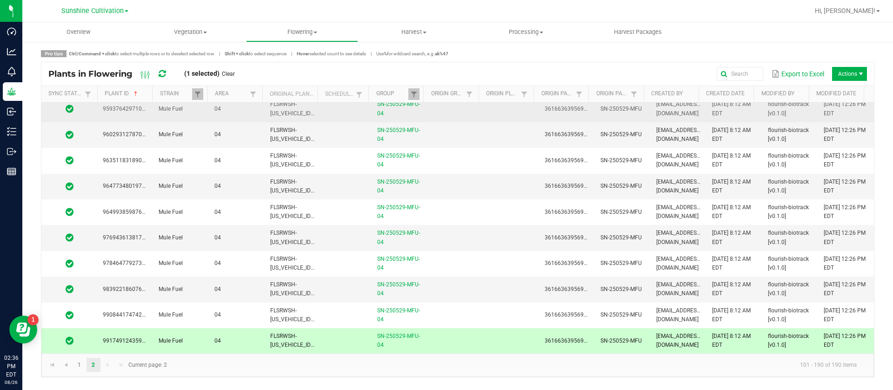
click at [443, 115] on td at bounding box center [456, 109] width 56 height 26
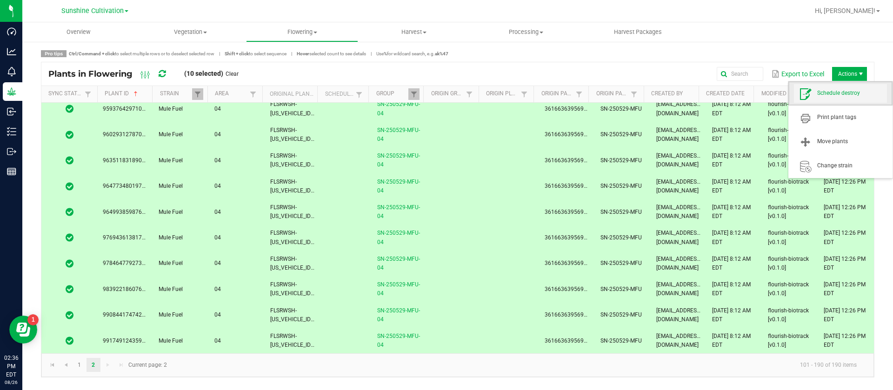
click at [840, 94] on span "Schedule destroy" at bounding box center [853, 93] width 70 height 8
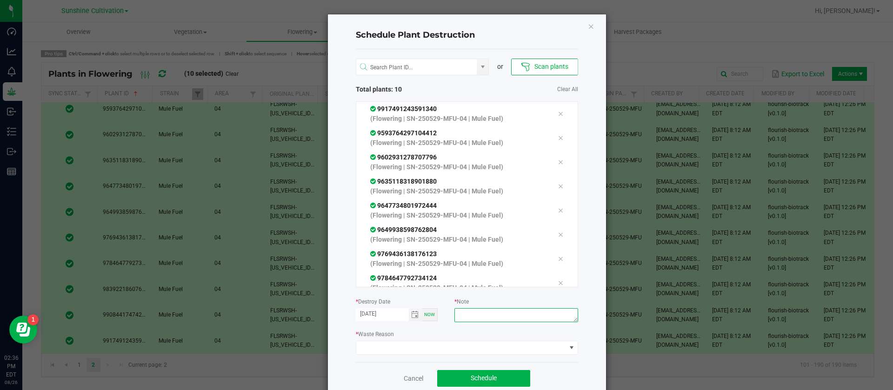
click at [481, 309] on textarea at bounding box center [516, 315] width 123 height 14
type textarea "waste"
click at [406, 346] on span at bounding box center [461, 348] width 210 height 13
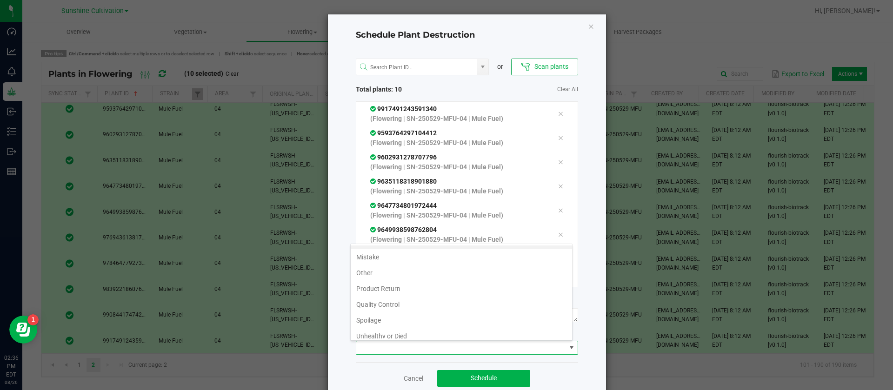
scroll to position [34, 0]
drag, startPoint x: 393, startPoint y: 330, endPoint x: 405, endPoint y: 352, distance: 25.4
click at [393, 331] on li "Waste" at bounding box center [461, 331] width 221 height 16
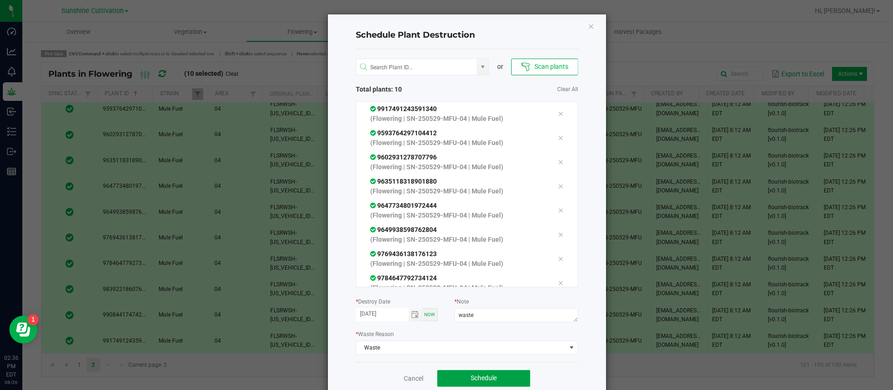
click at [476, 378] on span "Schedule" at bounding box center [484, 378] width 26 height 7
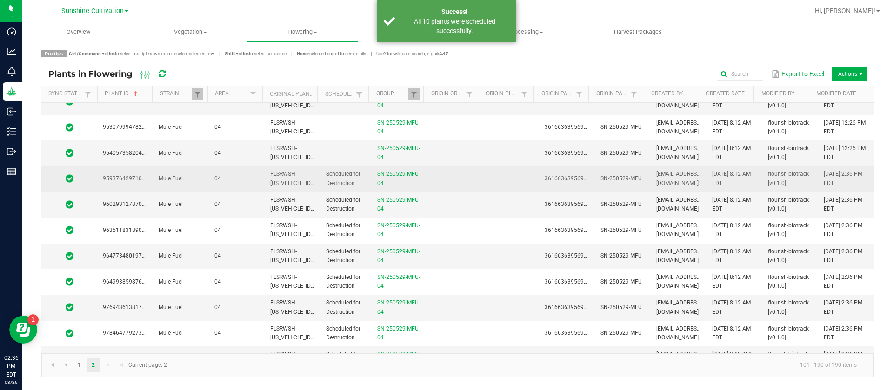
click at [444, 179] on td at bounding box center [456, 179] width 56 height 26
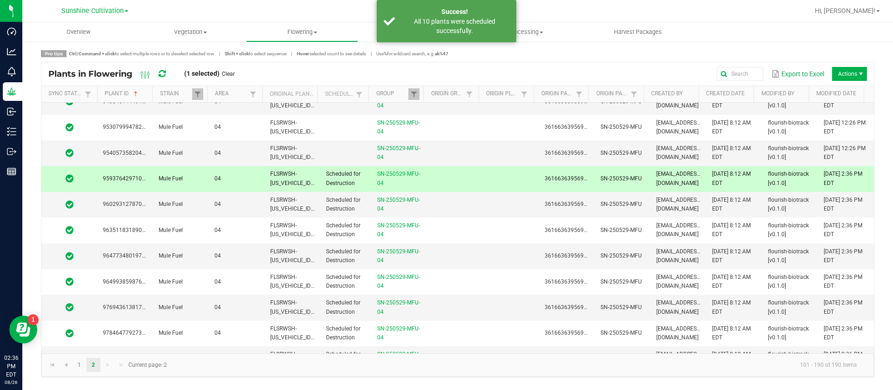
scroll to position [2069, 0]
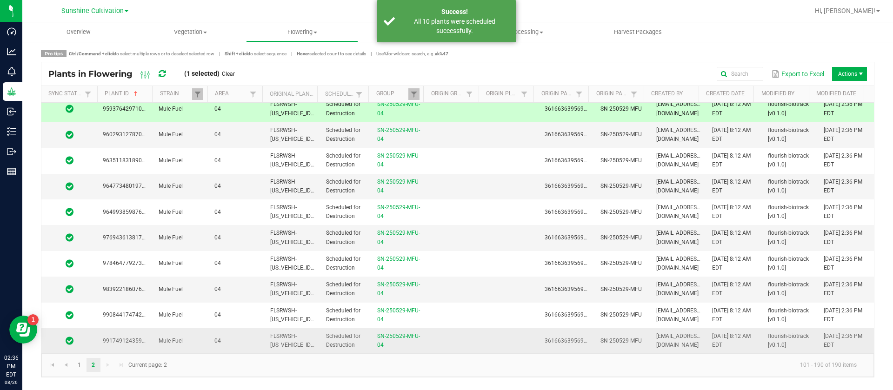
click at [447, 343] on td at bounding box center [456, 341] width 56 height 25
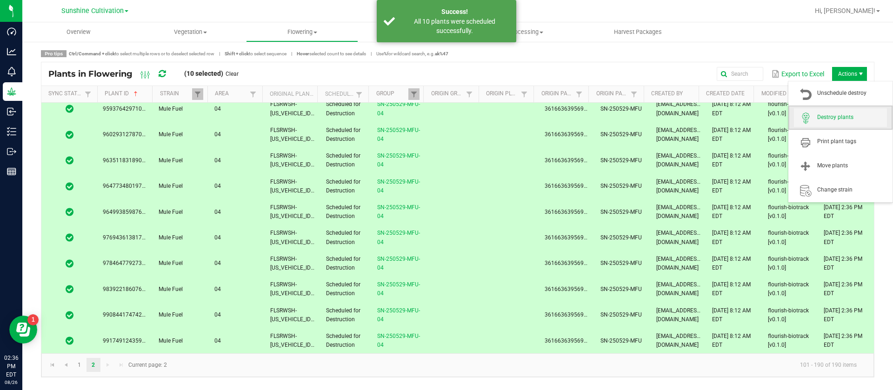
click at [839, 111] on span "Destroy plants" at bounding box center [840, 117] width 93 height 19
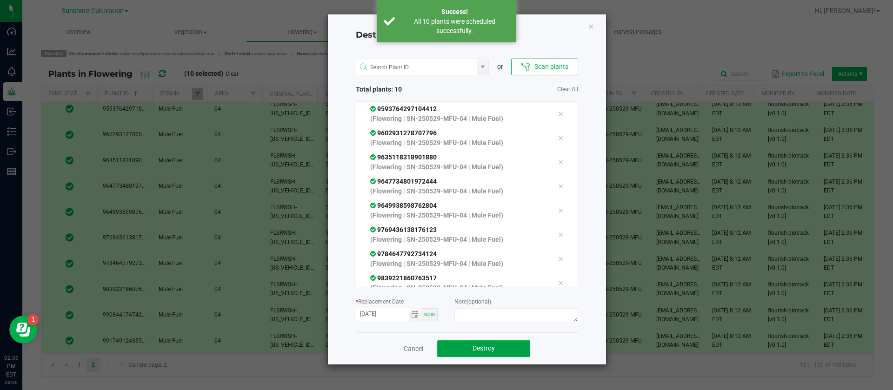
click at [491, 349] on span "Destroy" at bounding box center [484, 348] width 22 height 7
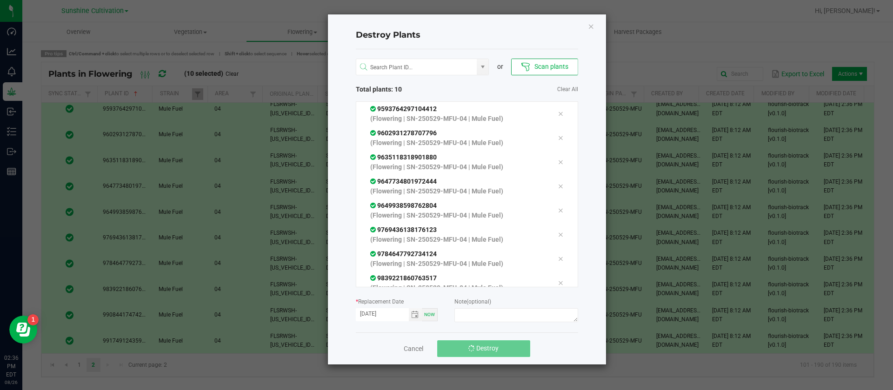
click at [491, 349] on span "Destroy" at bounding box center [487, 348] width 22 height 7
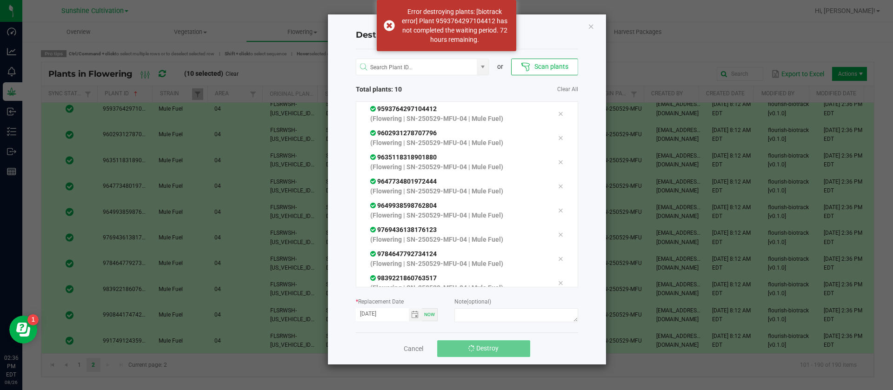
click at [491, 349] on span "Destroy" at bounding box center [487, 348] width 22 height 7
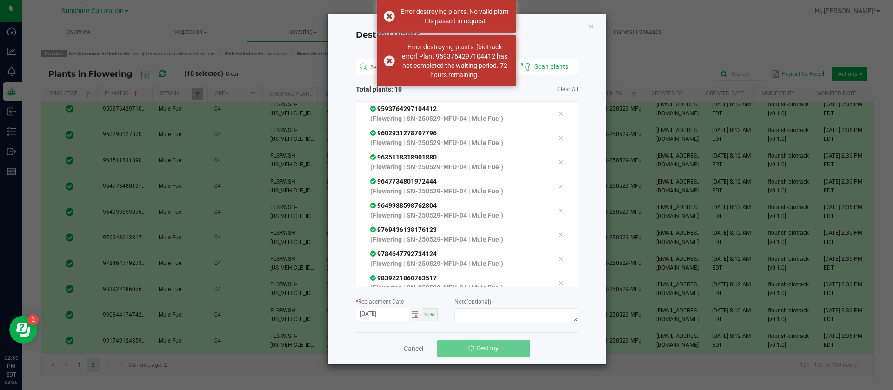
click at [491, 349] on span "Destroy" at bounding box center [487, 348] width 22 height 7
drag, startPoint x: 491, startPoint y: 349, endPoint x: 566, endPoint y: 122, distance: 238.5
click at [492, 348] on span "Destroy" at bounding box center [487, 348] width 22 height 7
click at [592, 32] on div "Destroy Plants or Scan plants Total plants: 10 Clear All 9593764297104412 (Flow…" at bounding box center [467, 189] width 278 height 350
drag, startPoint x: 593, startPoint y: 26, endPoint x: 587, endPoint y: 27, distance: 5.7
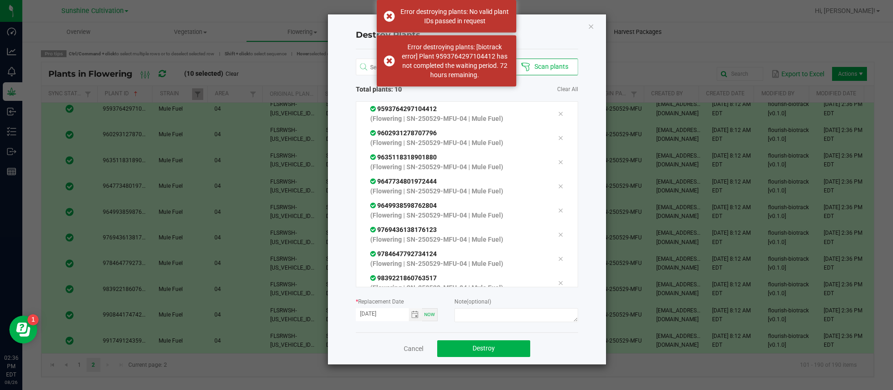
click at [593, 26] on icon "Close" at bounding box center [591, 25] width 7 height 11
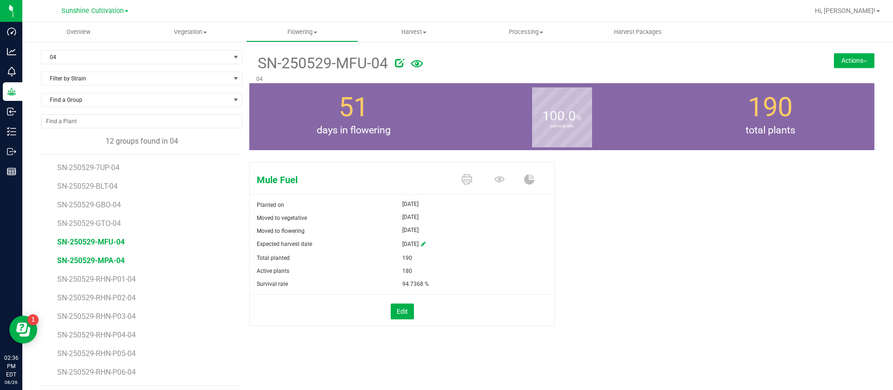
click at [110, 261] on span "SN-250529-MPA-04" at bounding box center [90, 260] width 67 height 9
click at [115, 279] on span "SN-250529-RHN-P01-04" at bounding box center [98, 279] width 82 height 9
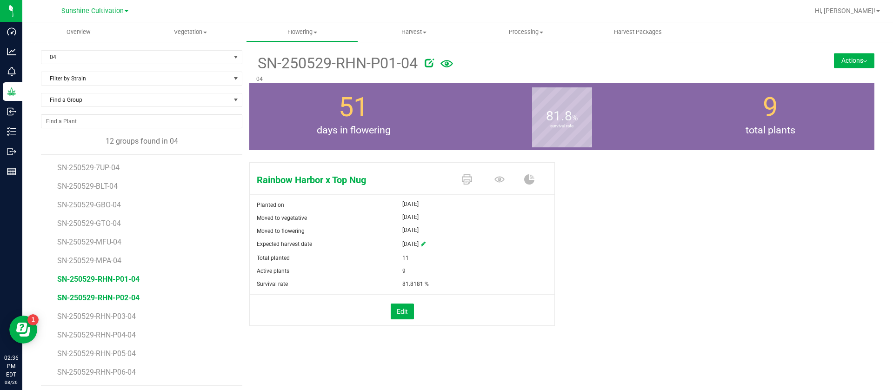
click at [120, 300] on span "SN-250529-RHN-P02-04" at bounding box center [98, 298] width 82 height 9
click at [129, 318] on span "SN-250529-RHN-P03-04" at bounding box center [98, 316] width 82 height 9
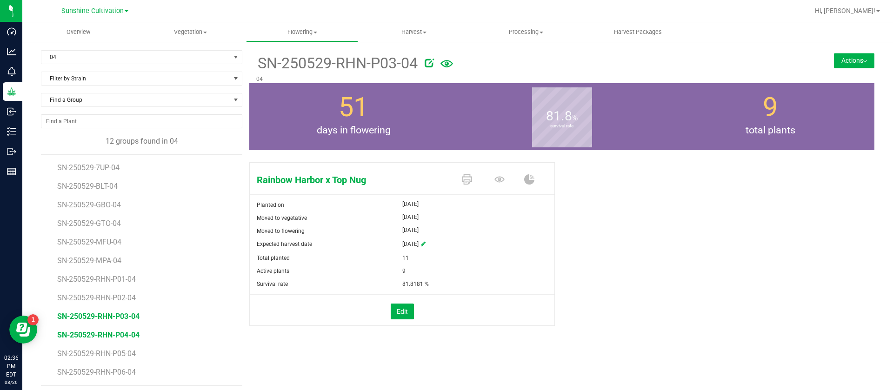
click at [128, 337] on span "SN-250529-RHN-P04-04" at bounding box center [98, 335] width 82 height 9
drag, startPoint x: 119, startPoint y: 360, endPoint x: 122, endPoint y: 354, distance: 6.2
click at [119, 358] on ul "SN-250529-7UP-04 SN-250529-BLT-04 SN-250529-GBO-04 SN-250529-GTO-04 SN-250529-M…" at bounding box center [149, 270] width 185 height 231
click at [122, 354] on span "SN-250529-RHN-P05-04" at bounding box center [98, 353] width 82 height 9
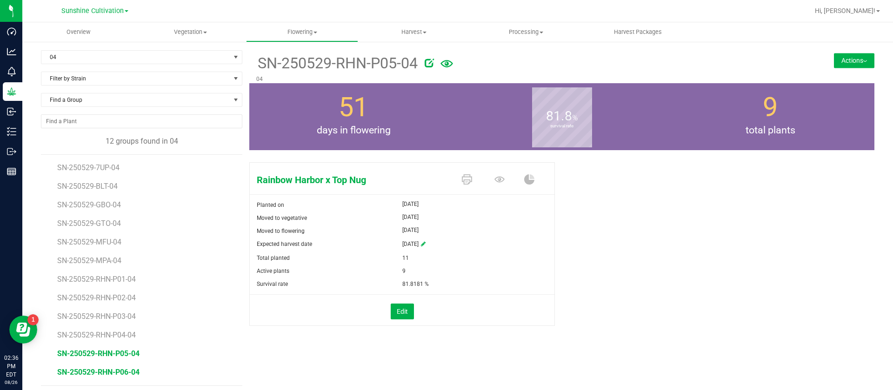
click at [133, 372] on span "SN-250529-RHN-P06-04" at bounding box center [98, 372] width 82 height 9
click at [350, 112] on span "51" at bounding box center [354, 107] width 30 height 31
